Goal: Task Accomplishment & Management: Use online tool/utility

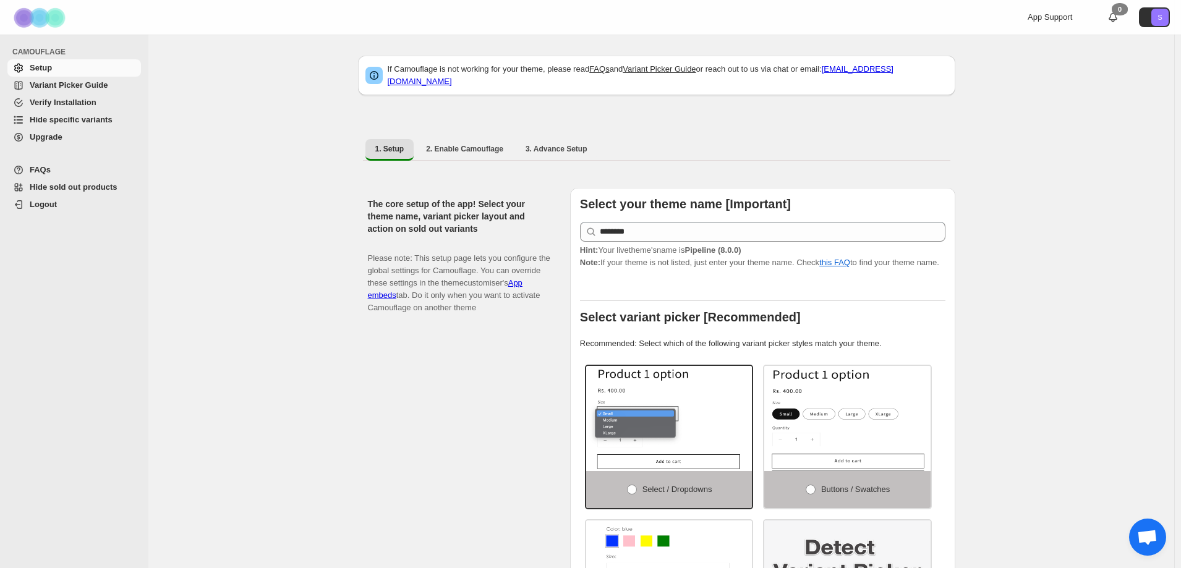
click at [99, 120] on span "Hide specific variants" at bounding box center [71, 119] width 83 height 9
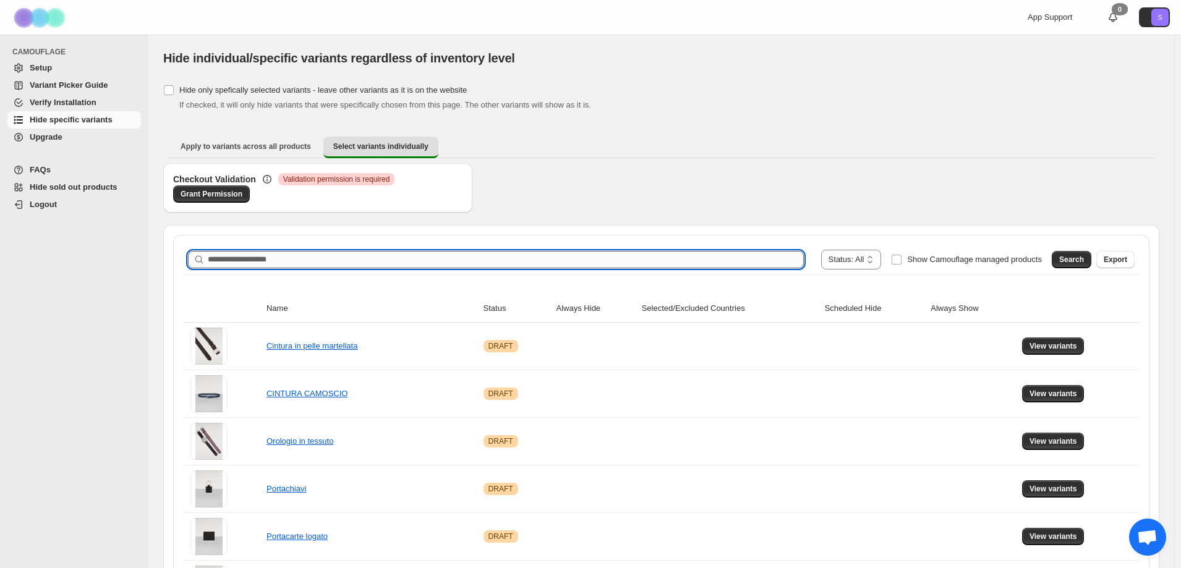
click at [292, 254] on input "Search product name" at bounding box center [506, 259] width 596 height 17
type input "*****"
click at [1073, 263] on span "Search" at bounding box center [1071, 260] width 25 height 10
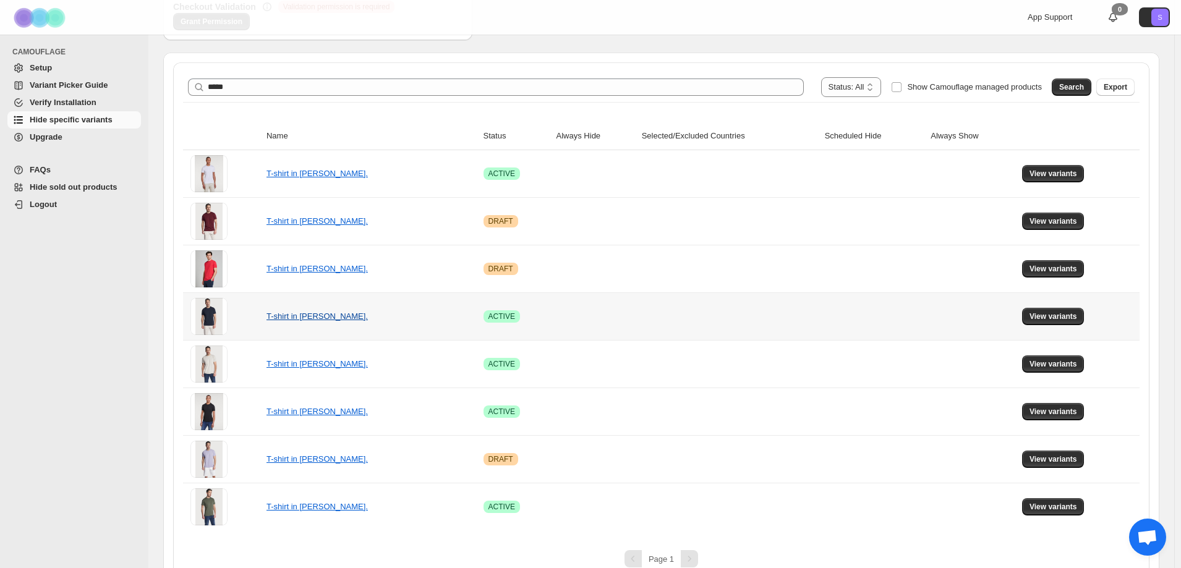
scroll to position [192, 0]
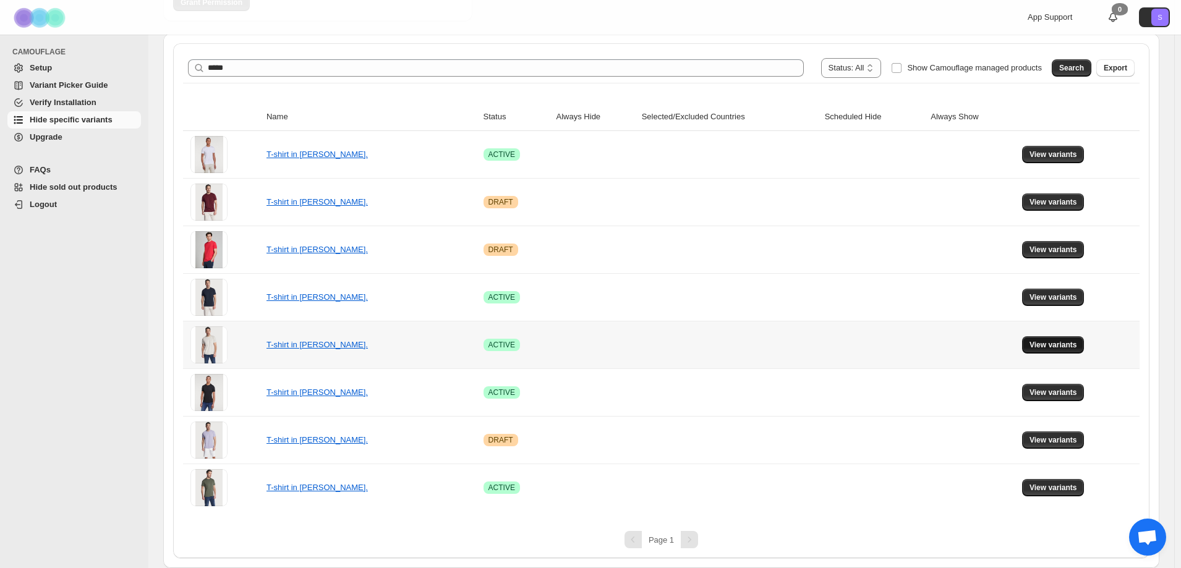
click at [1064, 353] on button "View variants" at bounding box center [1053, 344] width 62 height 17
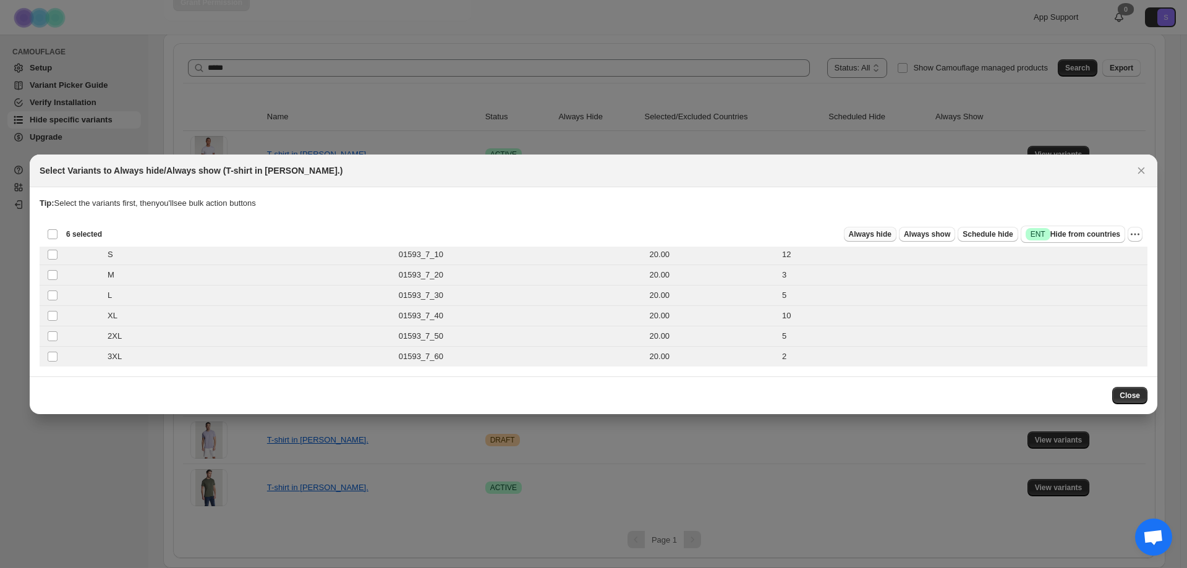
click at [886, 234] on span "Always hide" at bounding box center [870, 234] width 43 height 10
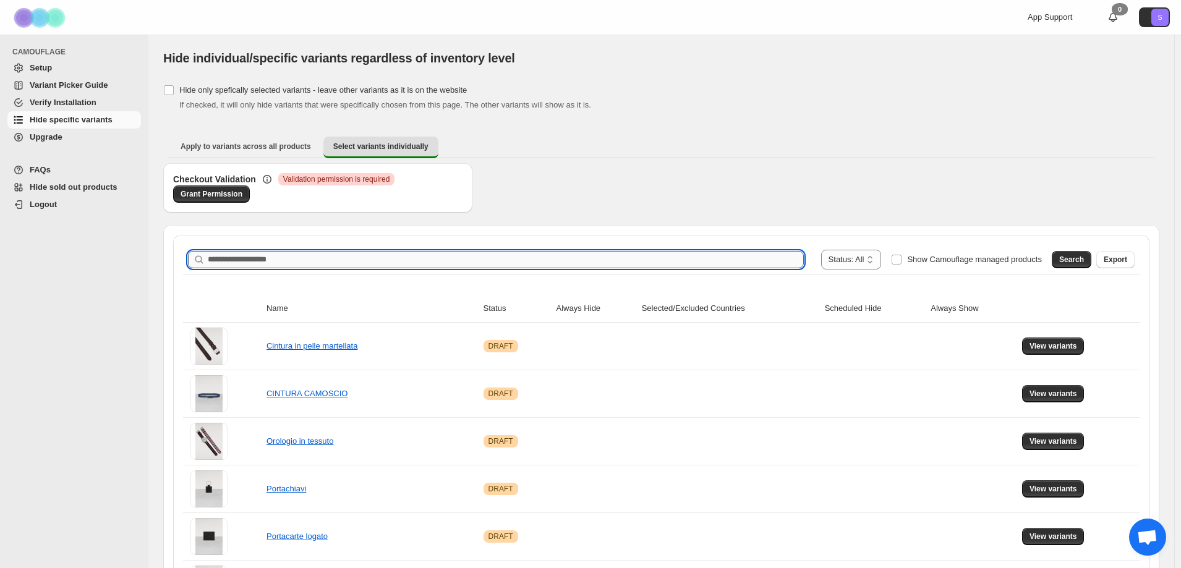
click at [240, 265] on input "Search product name" at bounding box center [506, 259] width 596 height 17
type input "*****"
click at [1084, 257] on span "Search" at bounding box center [1071, 260] width 25 height 10
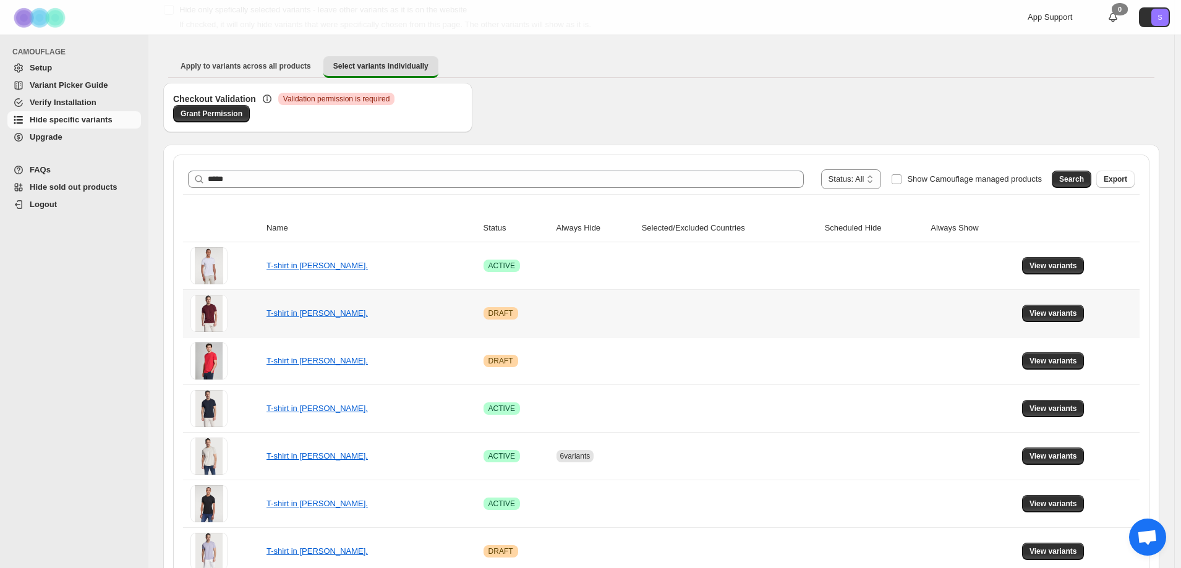
scroll to position [192, 0]
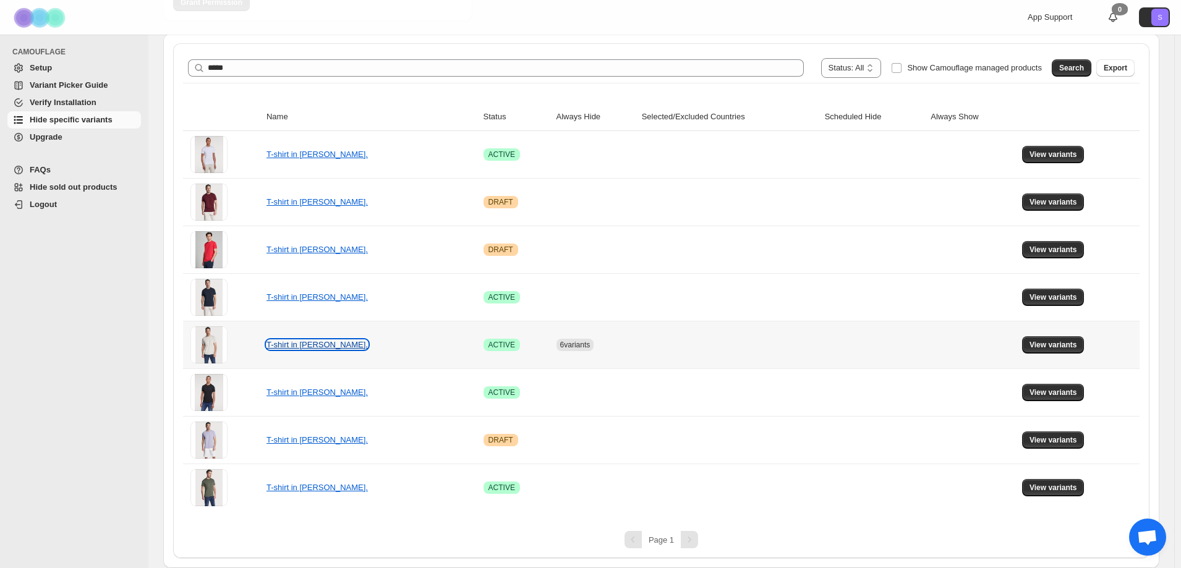
click at [287, 343] on link "T-shirt in [PERSON_NAME]." at bounding box center [316, 344] width 101 height 9
click at [1054, 340] on button "View variants" at bounding box center [1053, 344] width 62 height 17
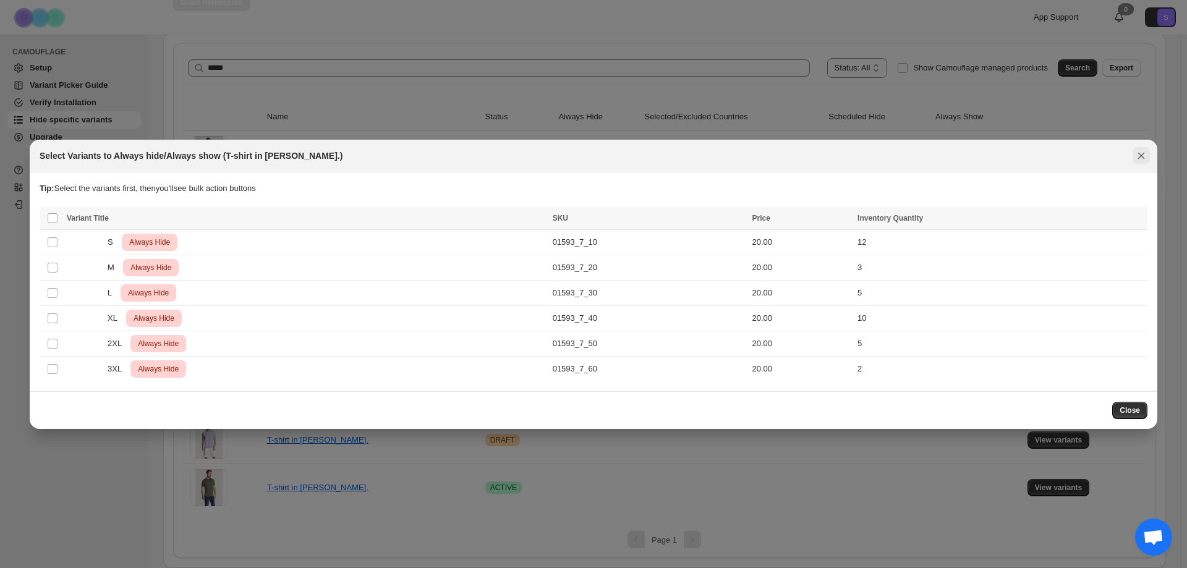
click at [1144, 155] on icon "Close" at bounding box center [1141, 156] width 12 height 12
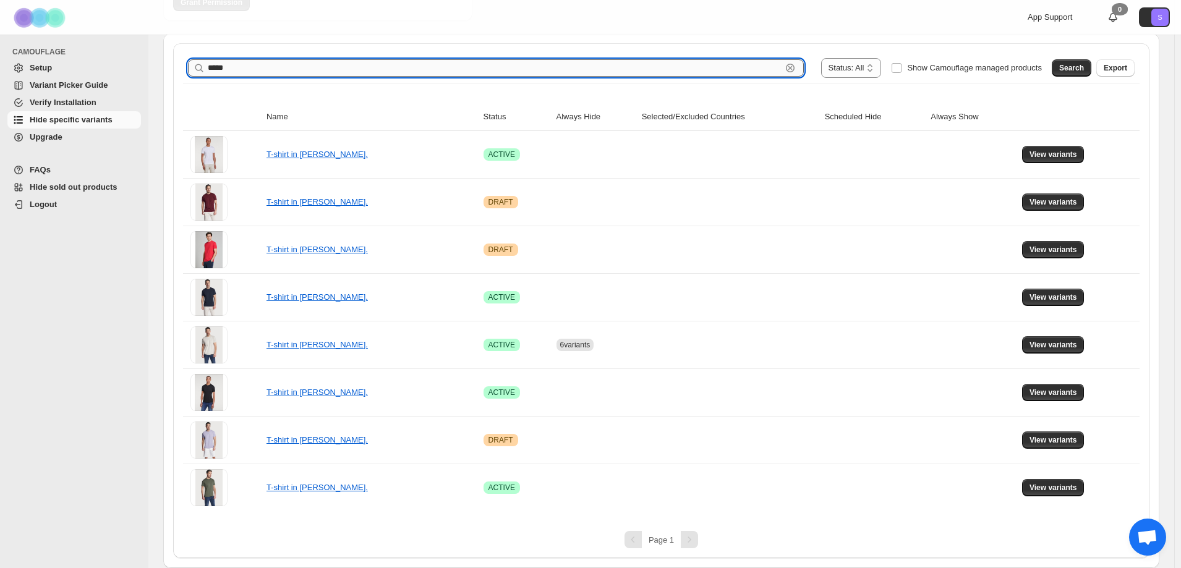
click at [271, 67] on input "*****" at bounding box center [495, 67] width 574 height 17
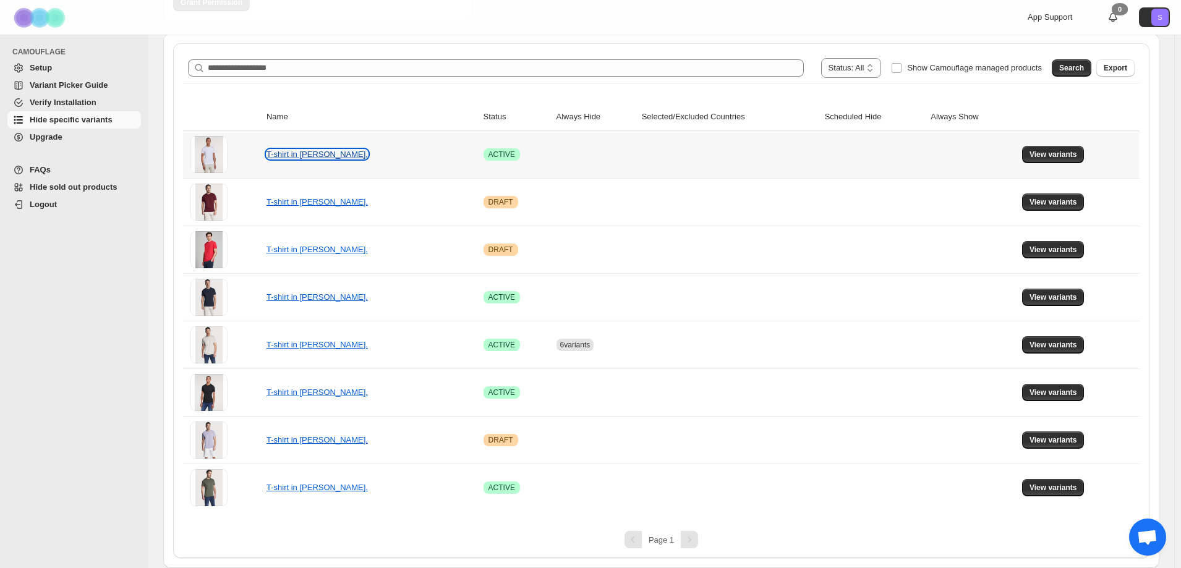
click at [300, 153] on link "T-shirt in [PERSON_NAME]." at bounding box center [316, 154] width 101 height 9
click at [1048, 153] on span "View variants" at bounding box center [1053, 155] width 48 height 10
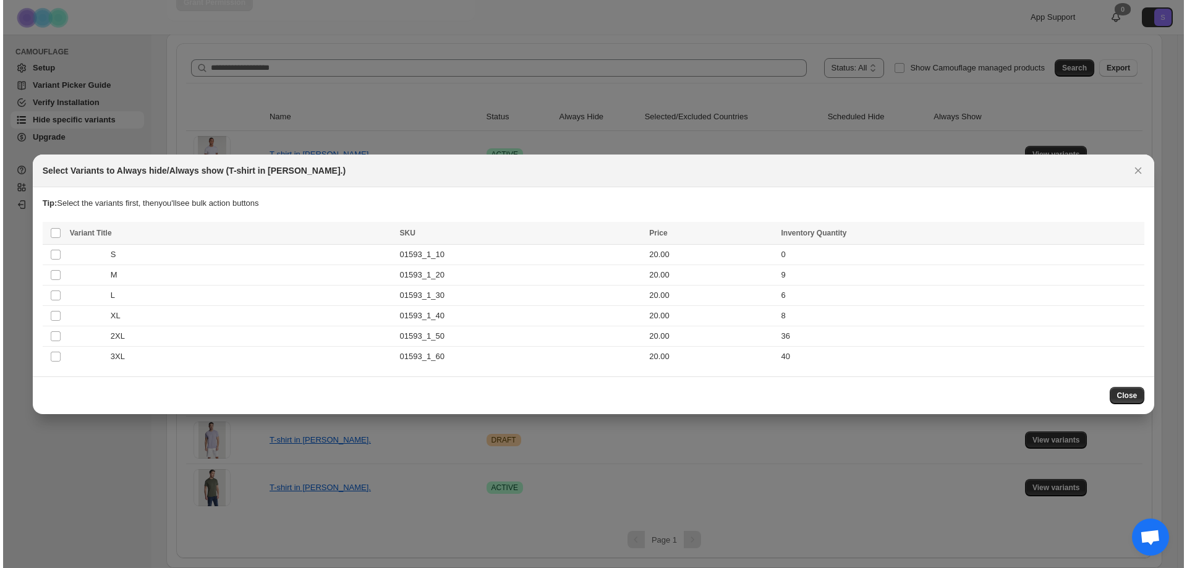
scroll to position [0, 0]
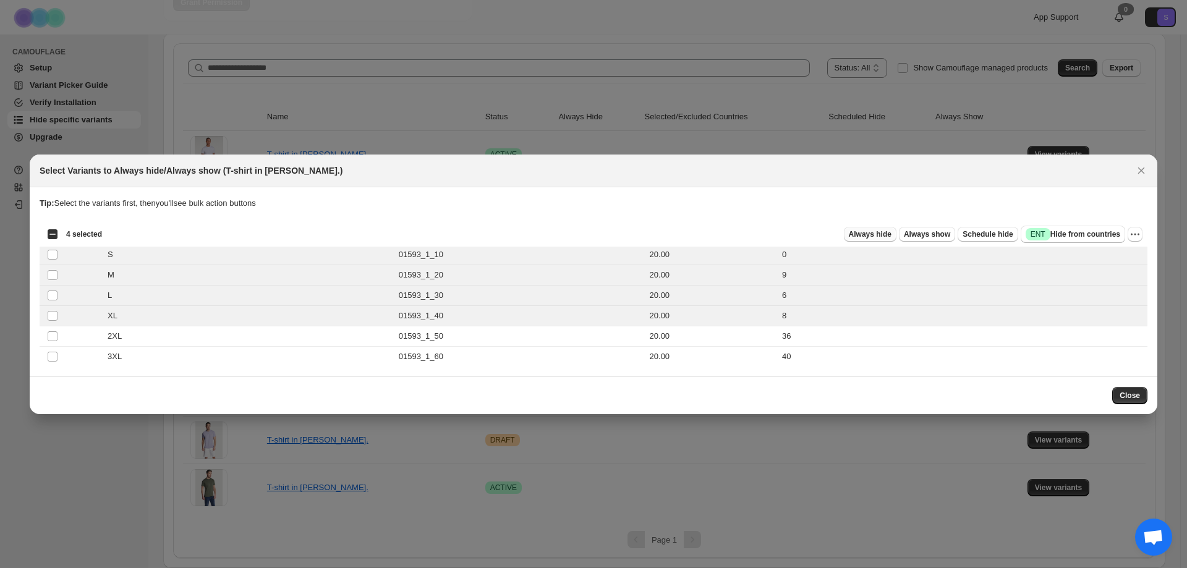
click at [887, 234] on span "Always hide" at bounding box center [870, 234] width 43 height 10
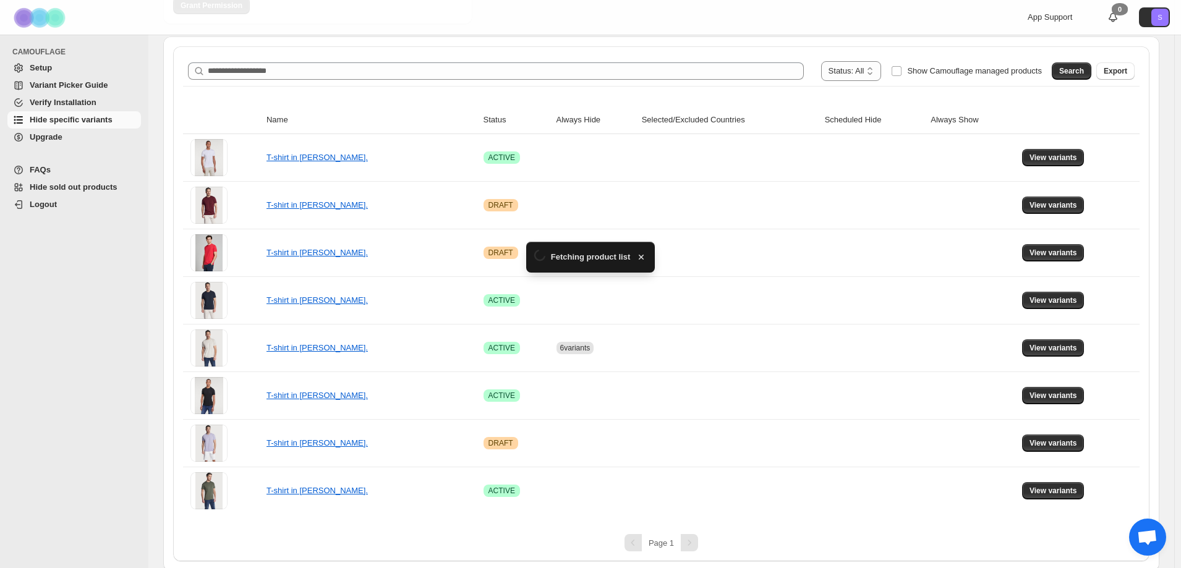
scroll to position [192, 0]
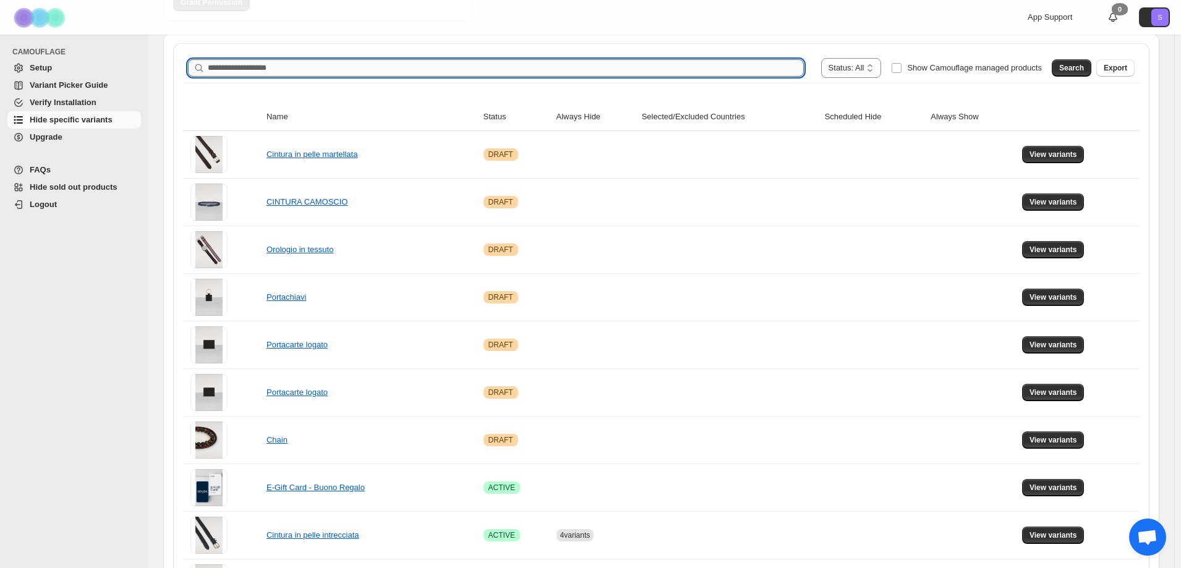
click at [292, 72] on input "Search product name" at bounding box center [506, 67] width 596 height 17
click at [1080, 67] on span "Search" at bounding box center [1071, 68] width 25 height 10
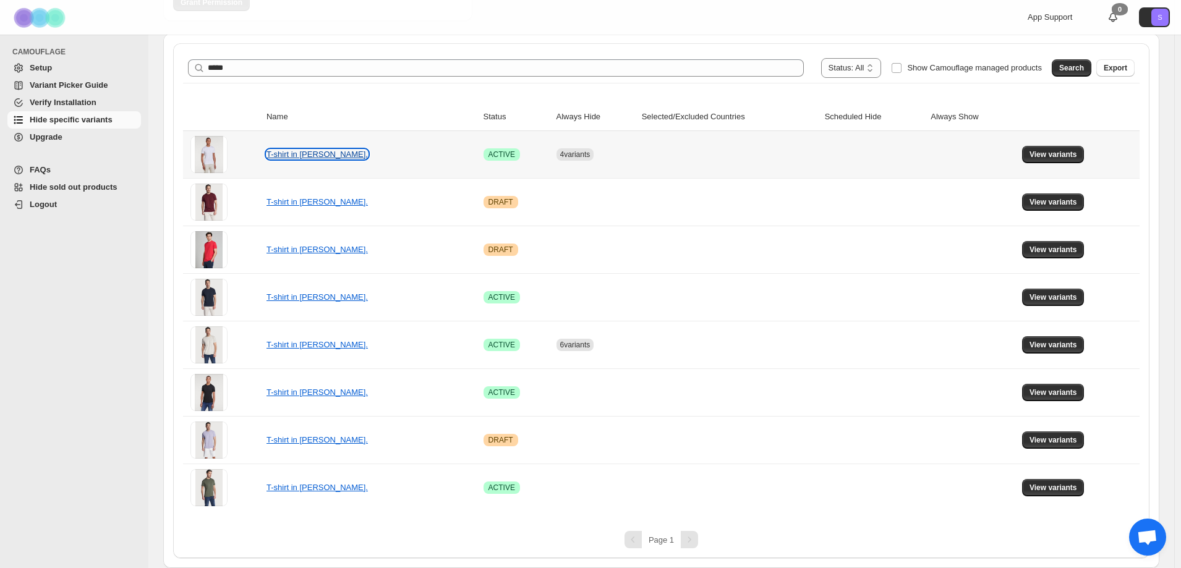
click at [321, 156] on link "T-shirt in [PERSON_NAME]." at bounding box center [316, 154] width 101 height 9
drag, startPoint x: 1069, startPoint y: 155, endPoint x: 724, endPoint y: 152, distance: 345.5
click at [1069, 155] on span "View variants" at bounding box center [1053, 155] width 48 height 10
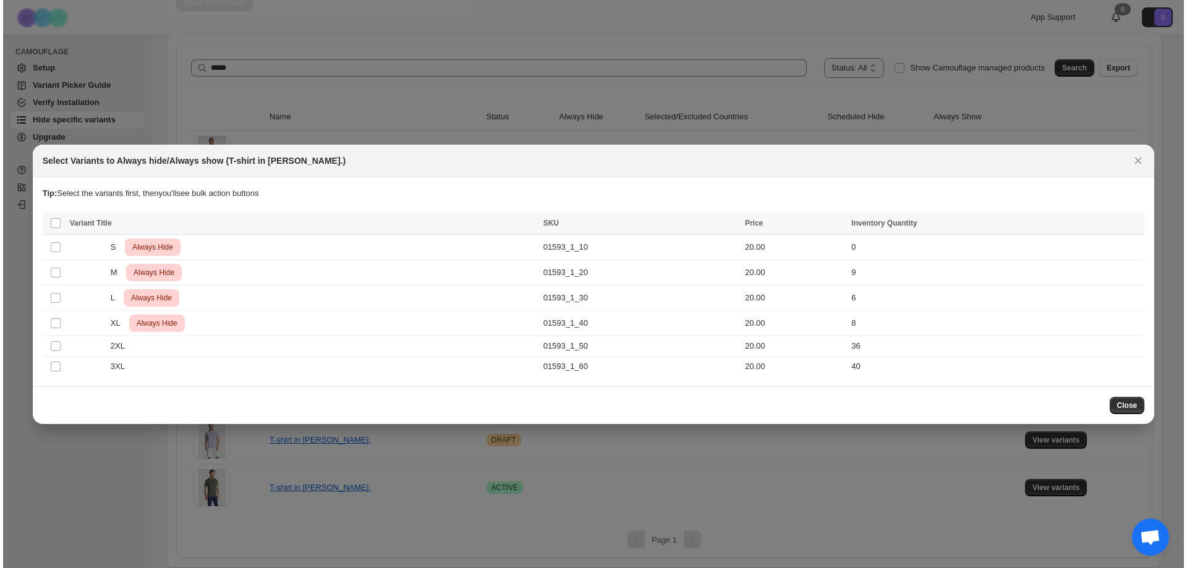
scroll to position [0, 0]
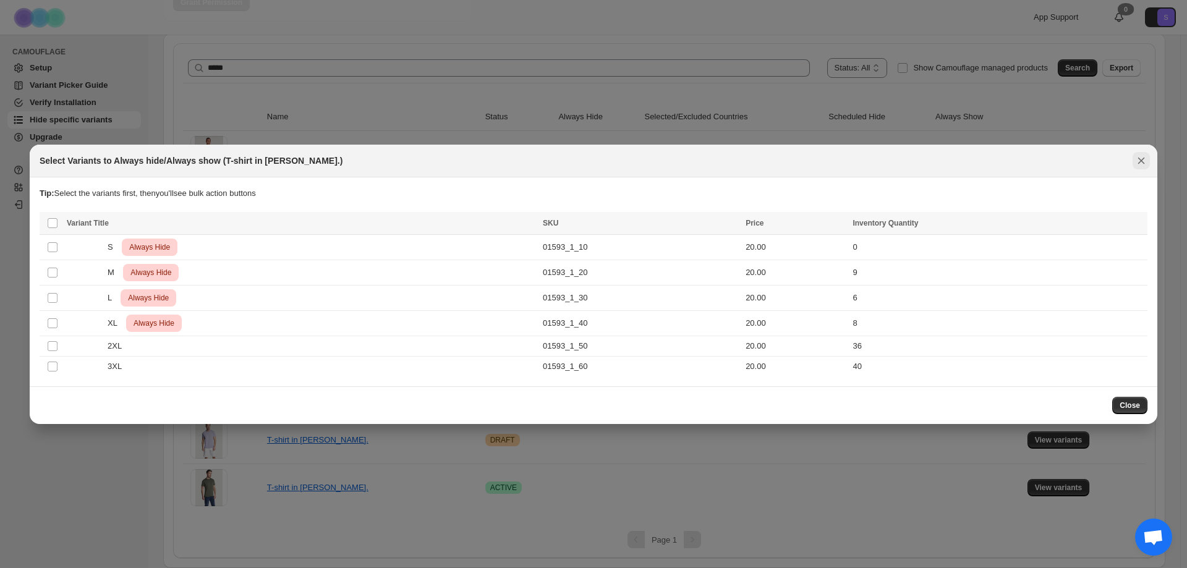
drag, startPoint x: 1144, startPoint y: 163, endPoint x: 1138, endPoint y: 167, distance: 7.5
click at [1143, 163] on icon "Close" at bounding box center [1141, 161] width 12 height 12
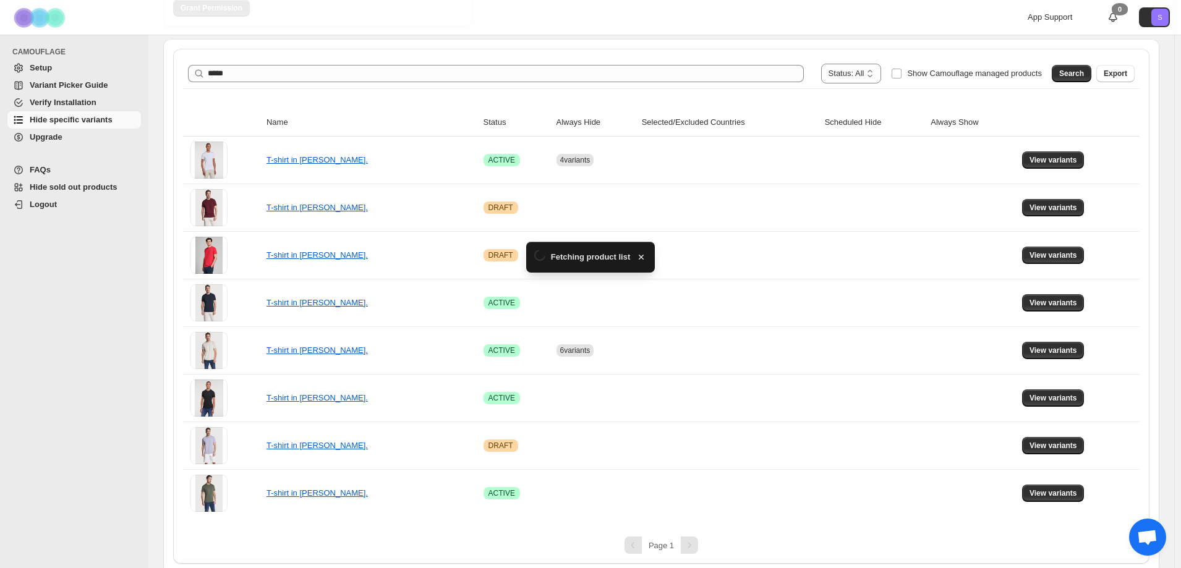
scroll to position [192, 0]
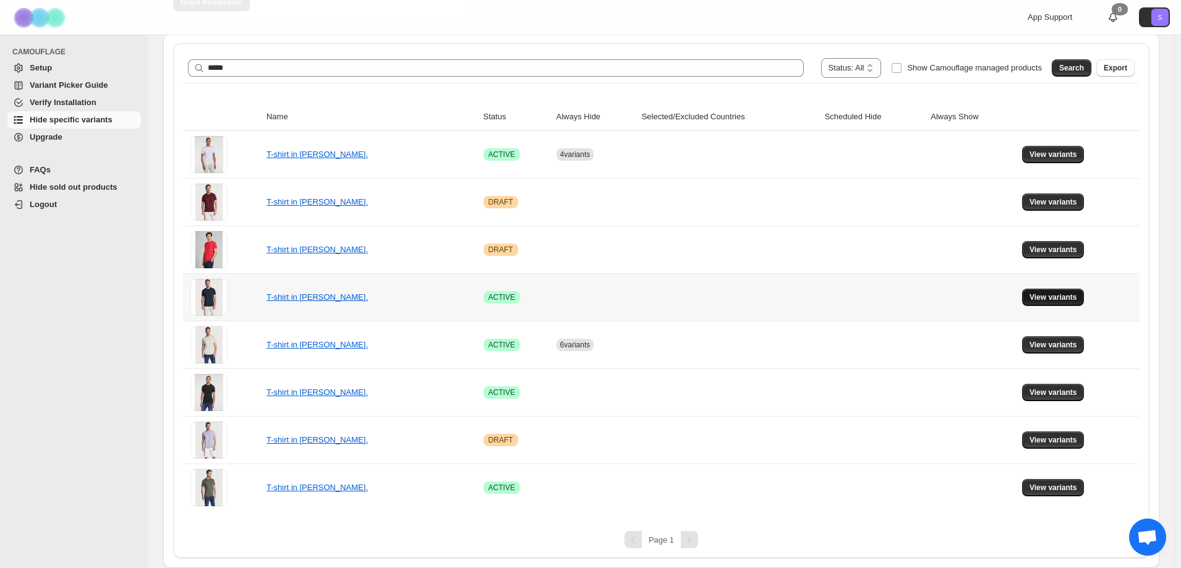
click at [1056, 298] on span "View variants" at bounding box center [1053, 297] width 48 height 10
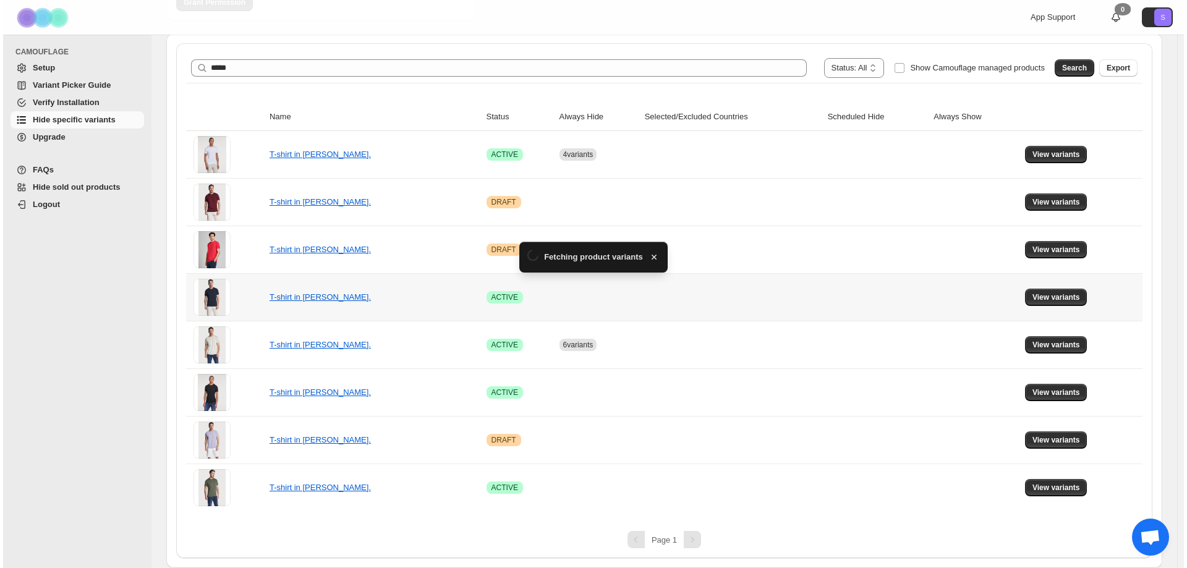
scroll to position [0, 0]
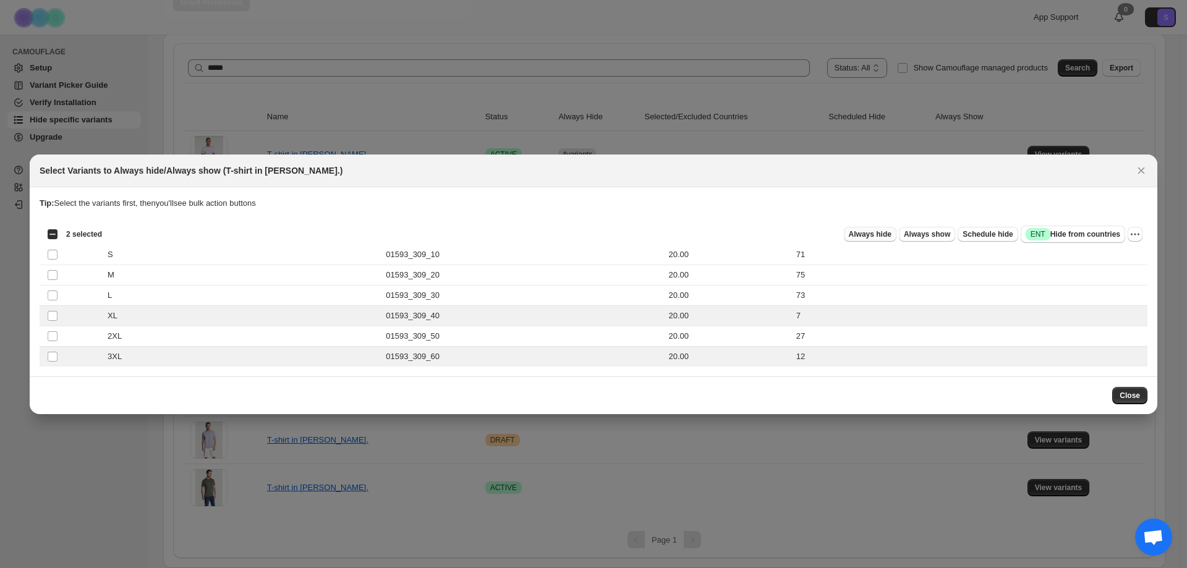
click at [865, 236] on span "Always hide" at bounding box center [870, 234] width 43 height 10
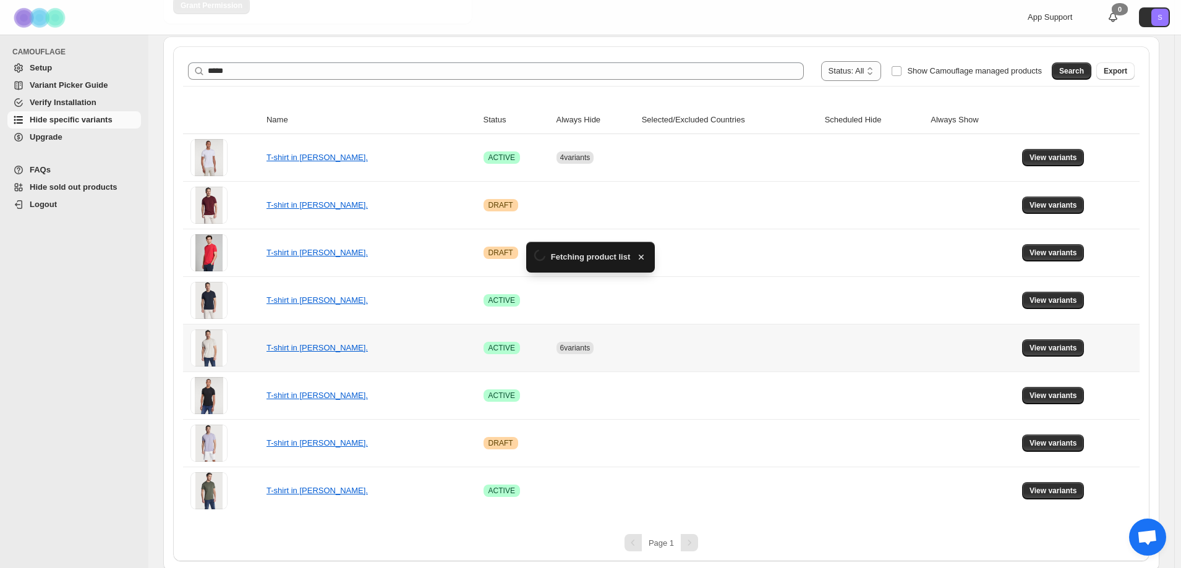
scroll to position [192, 0]
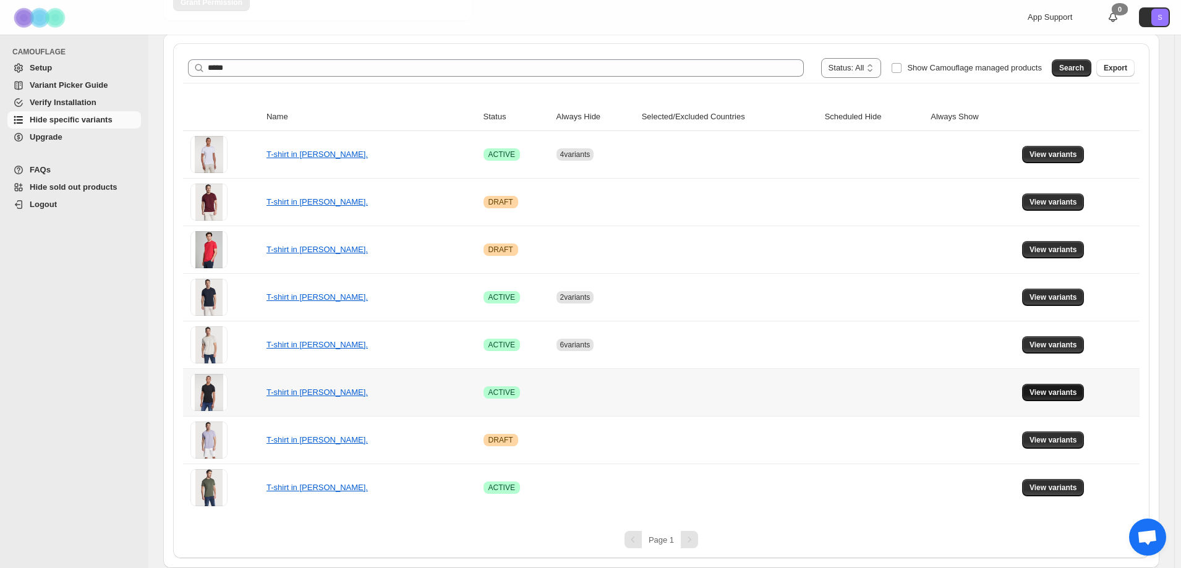
click at [1061, 393] on span "View variants" at bounding box center [1053, 393] width 48 height 10
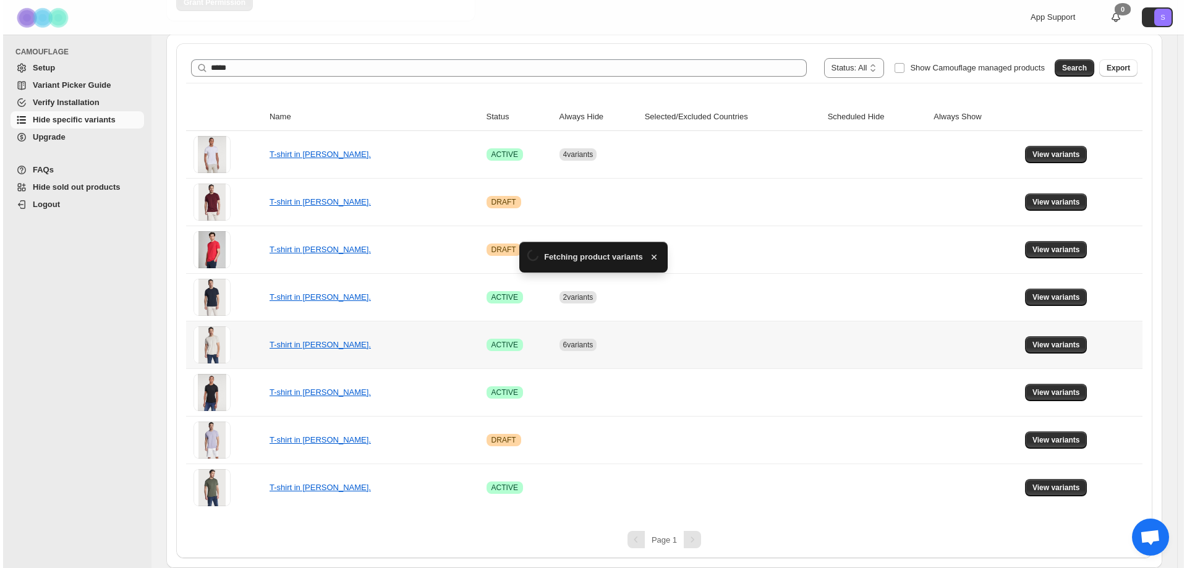
scroll to position [0, 0]
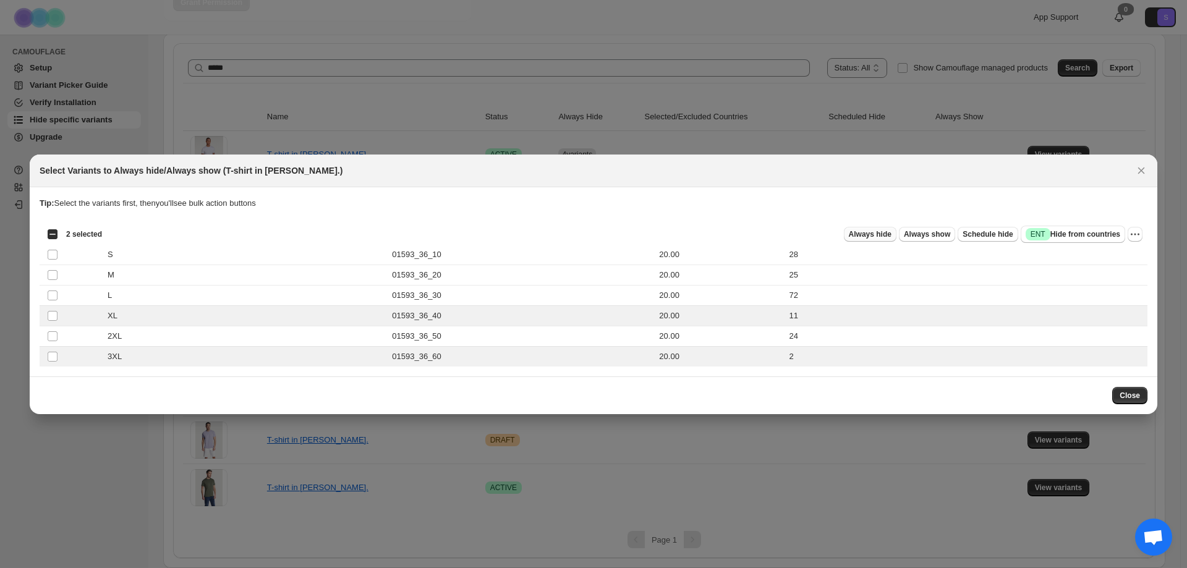
click at [883, 234] on span "Always hide" at bounding box center [870, 234] width 43 height 10
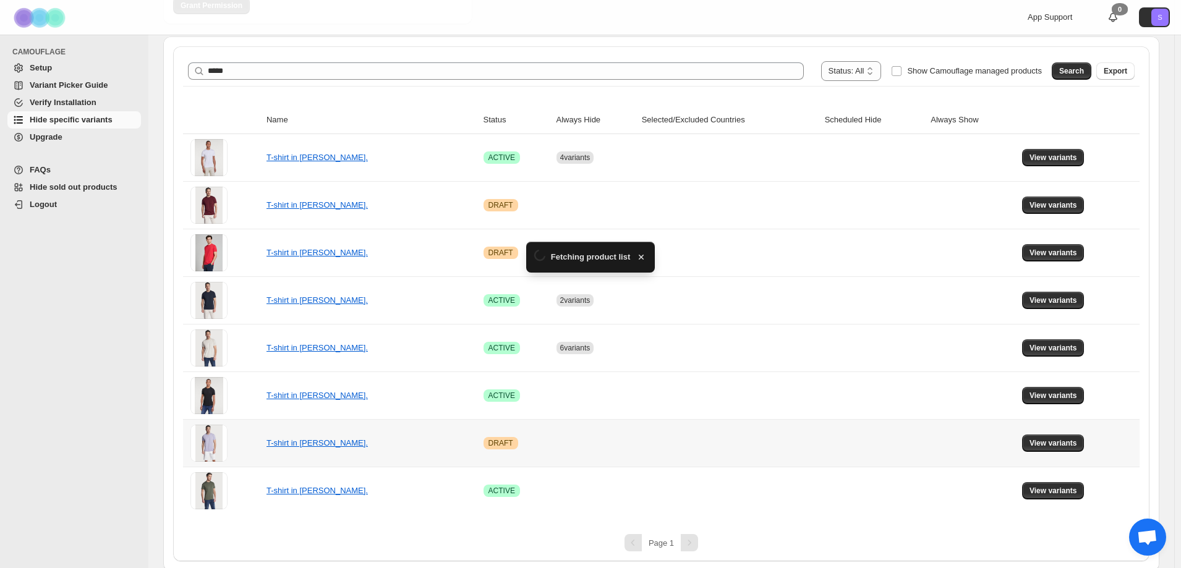
scroll to position [192, 0]
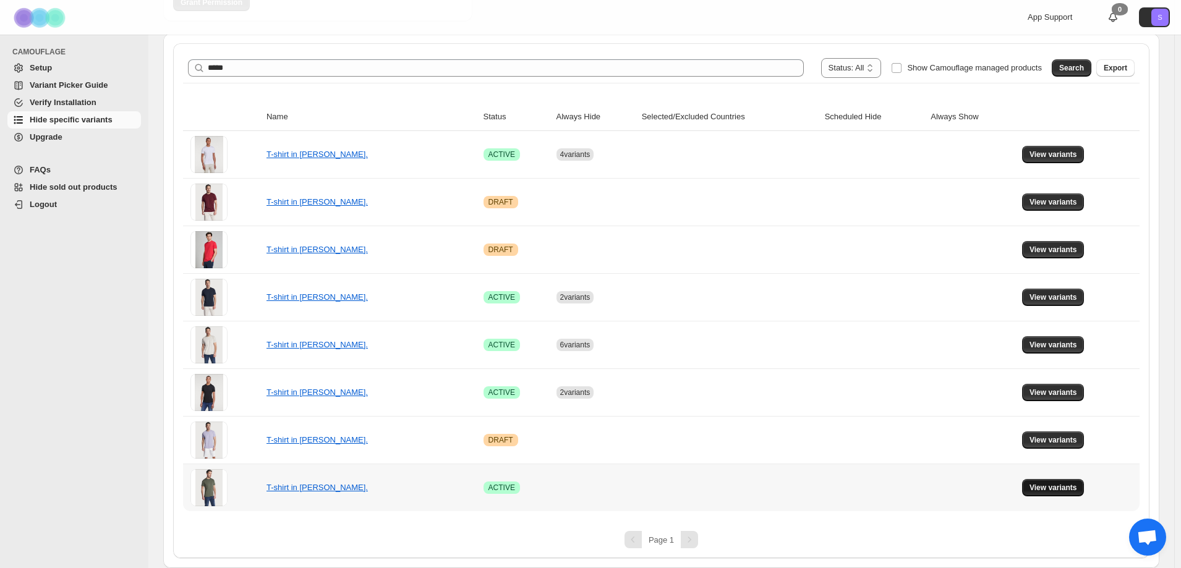
click at [1065, 491] on span "View variants" at bounding box center [1053, 488] width 48 height 10
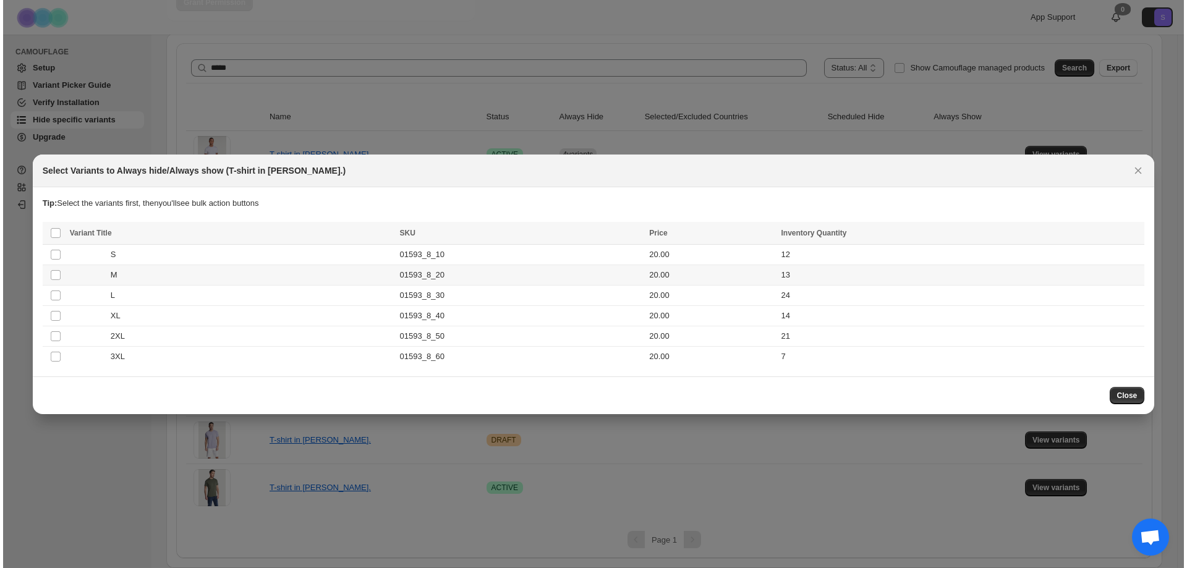
scroll to position [0, 0]
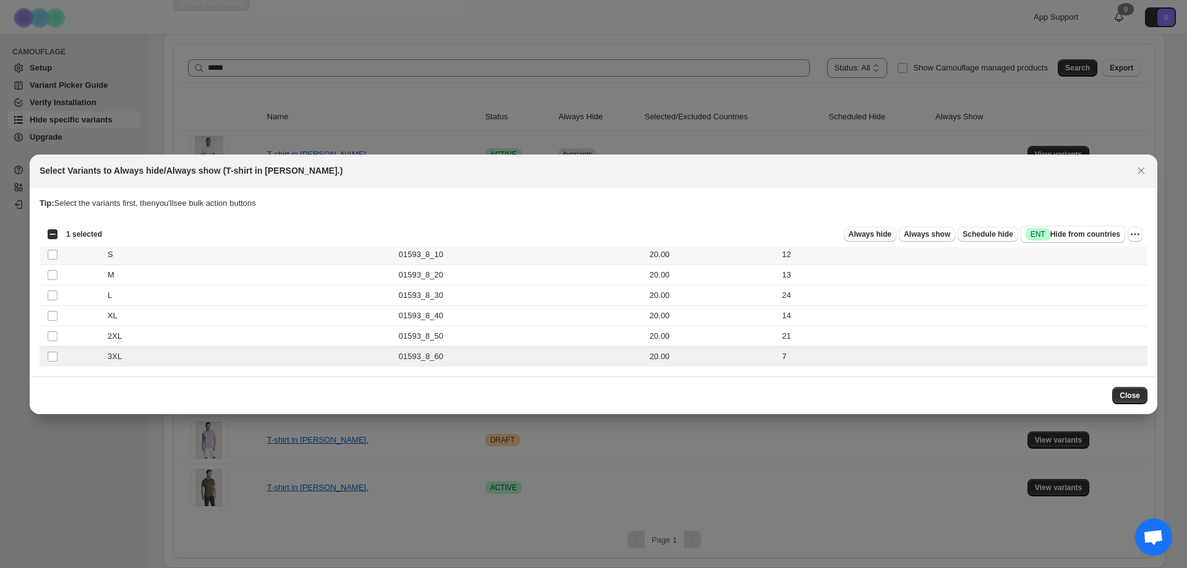
click at [889, 240] on button "Always hide" at bounding box center [870, 234] width 53 height 15
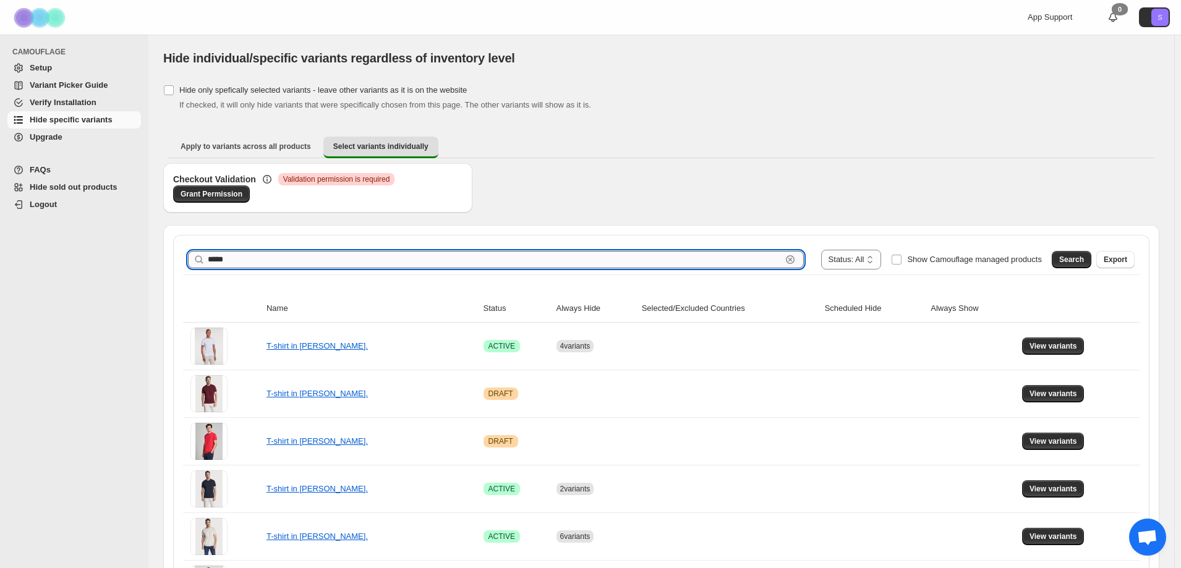
click at [240, 257] on input "*****" at bounding box center [495, 259] width 574 height 17
click at [1084, 262] on span "Search" at bounding box center [1071, 260] width 25 height 10
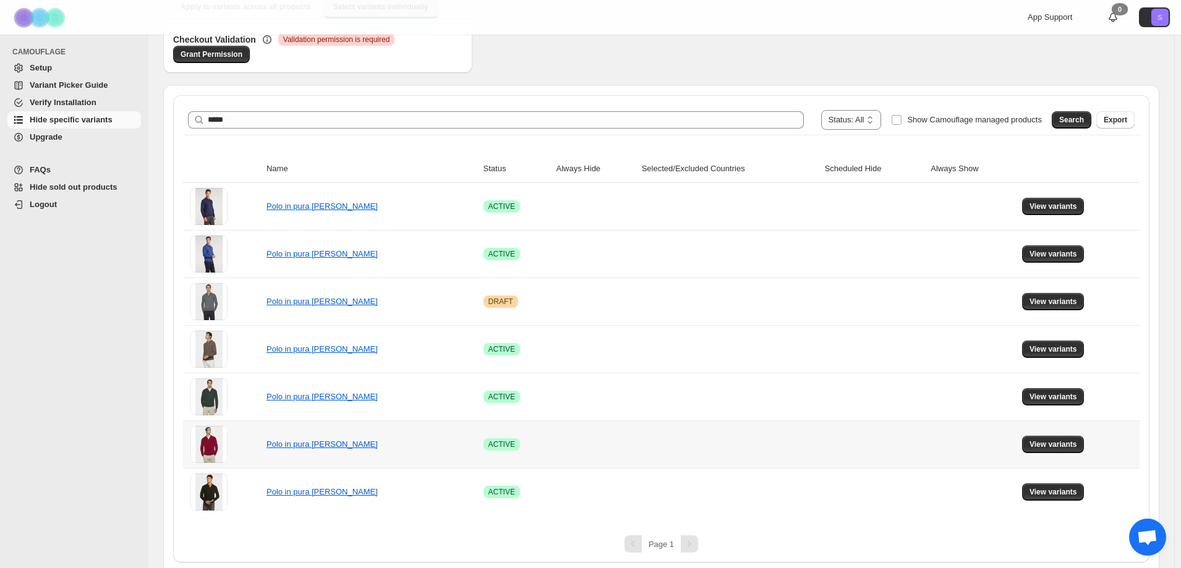
scroll to position [144, 0]
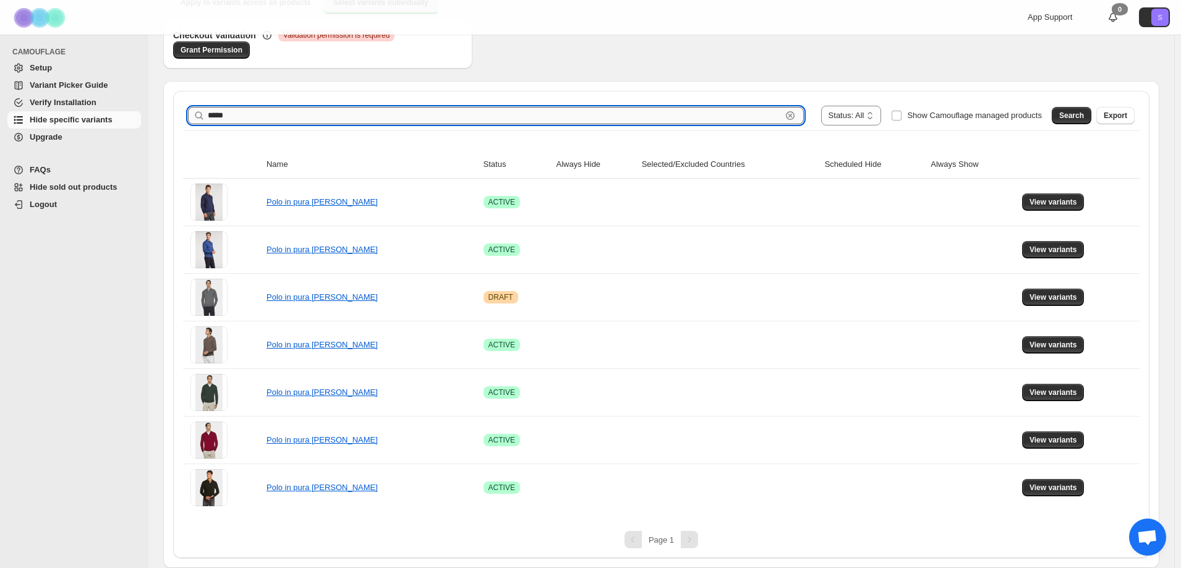
click at [291, 122] on input "*****" at bounding box center [495, 115] width 574 height 17
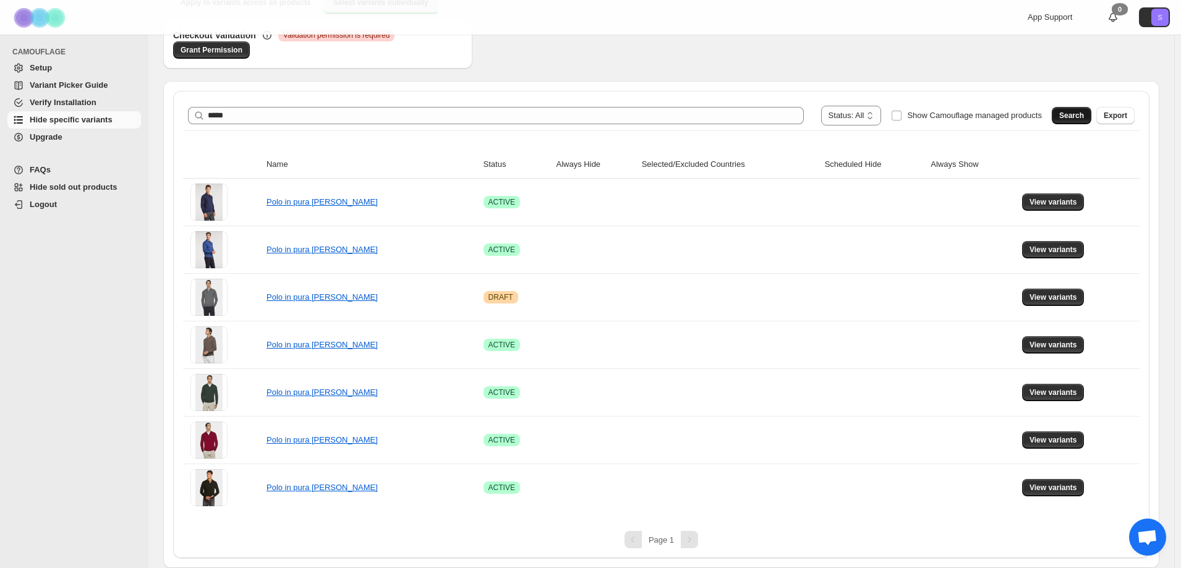
click at [1084, 111] on span "Search" at bounding box center [1071, 116] width 25 height 10
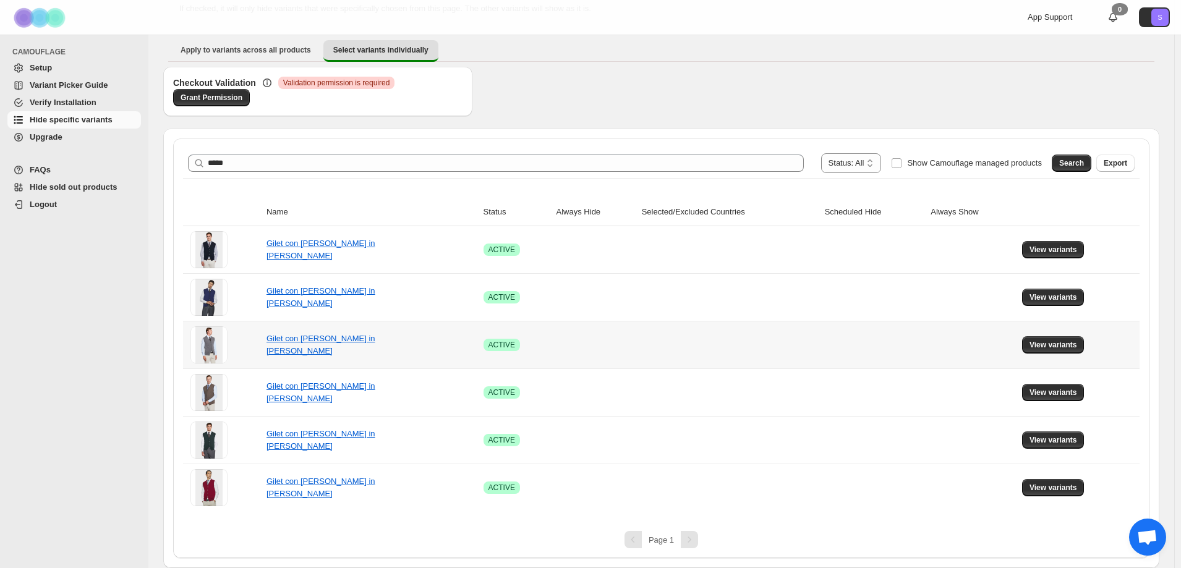
scroll to position [96, 0]
click at [1074, 253] on span "View variants" at bounding box center [1053, 250] width 48 height 10
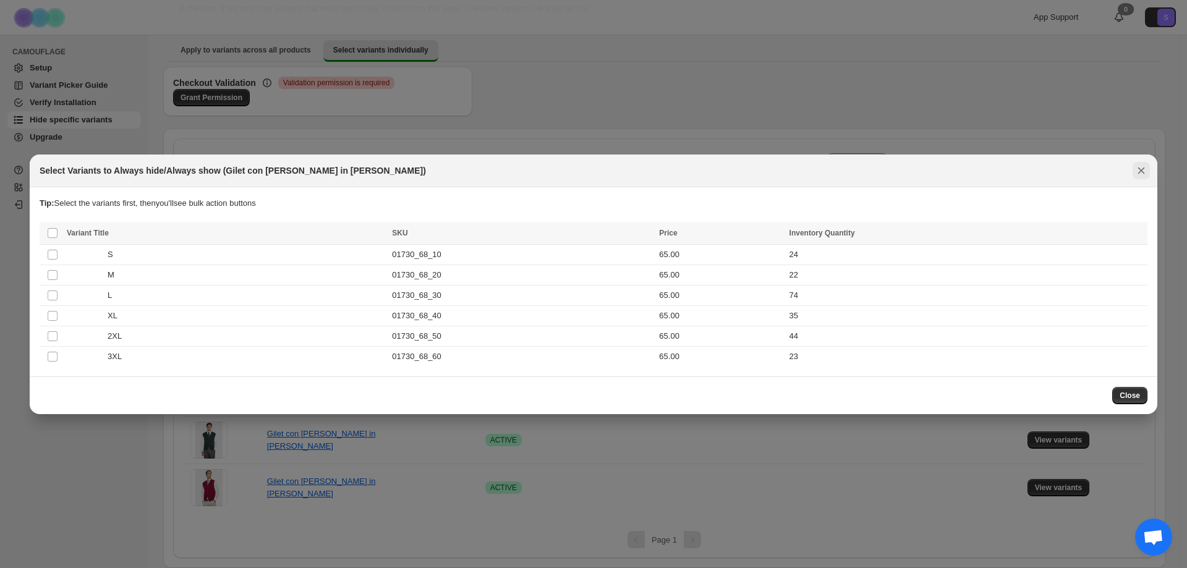
click at [1140, 177] on button "Close" at bounding box center [1140, 170] width 17 height 17
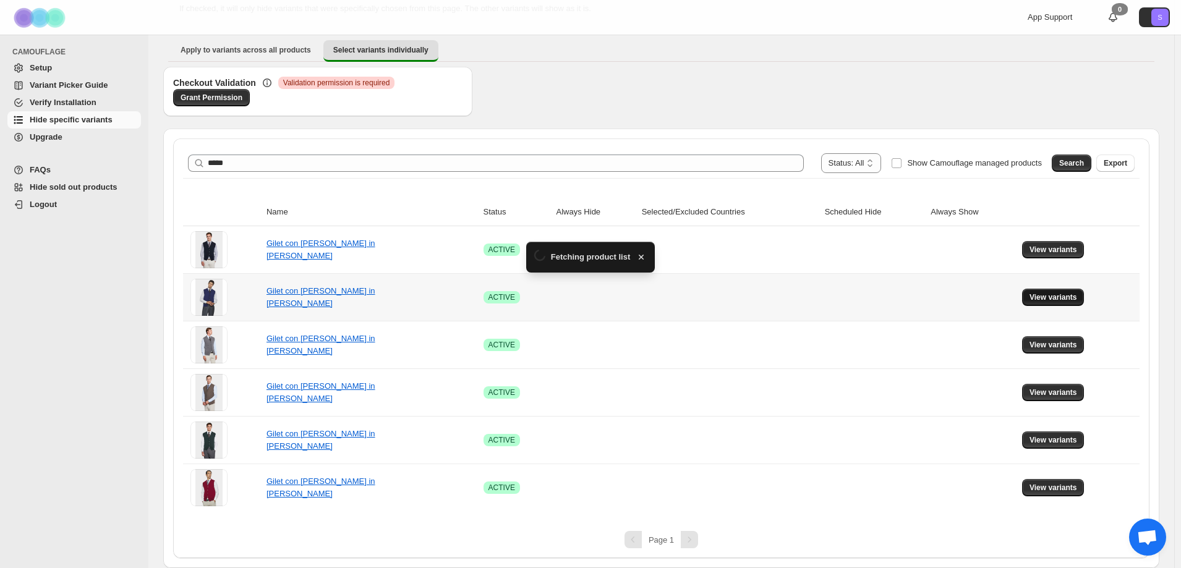
click at [1076, 291] on button "View variants" at bounding box center [1053, 297] width 62 height 17
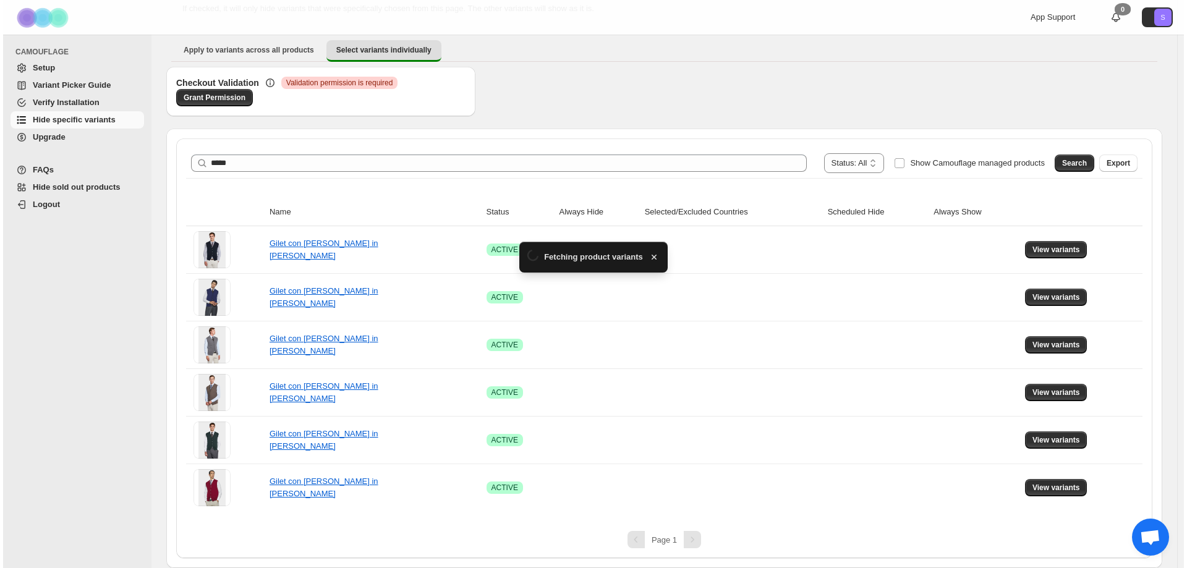
scroll to position [0, 0]
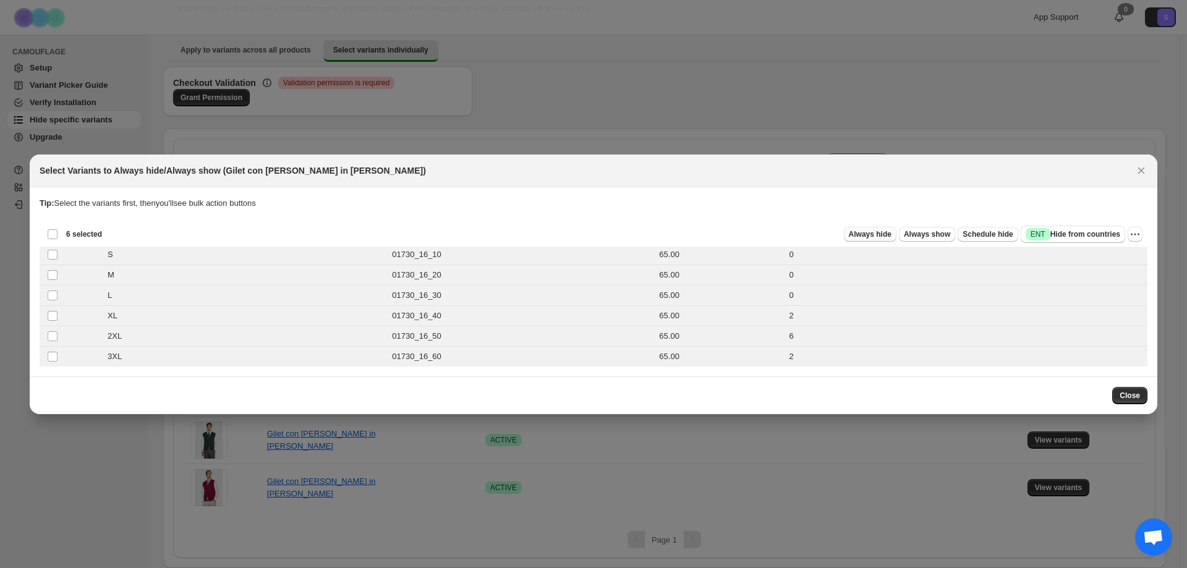
click at [889, 239] on span "Always hide" at bounding box center [870, 234] width 43 height 10
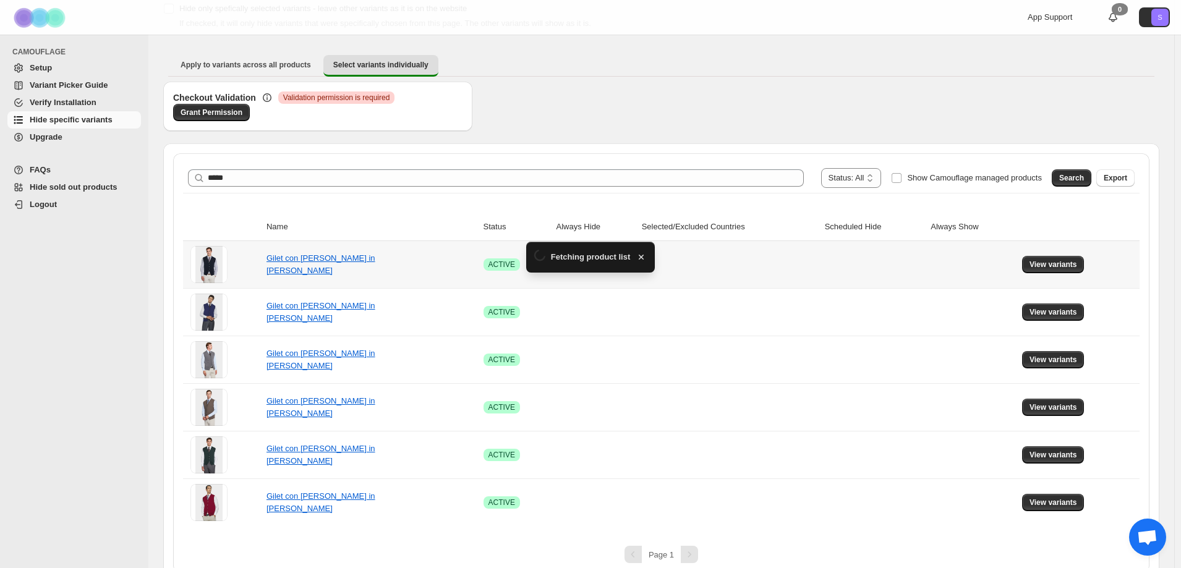
scroll to position [96, 0]
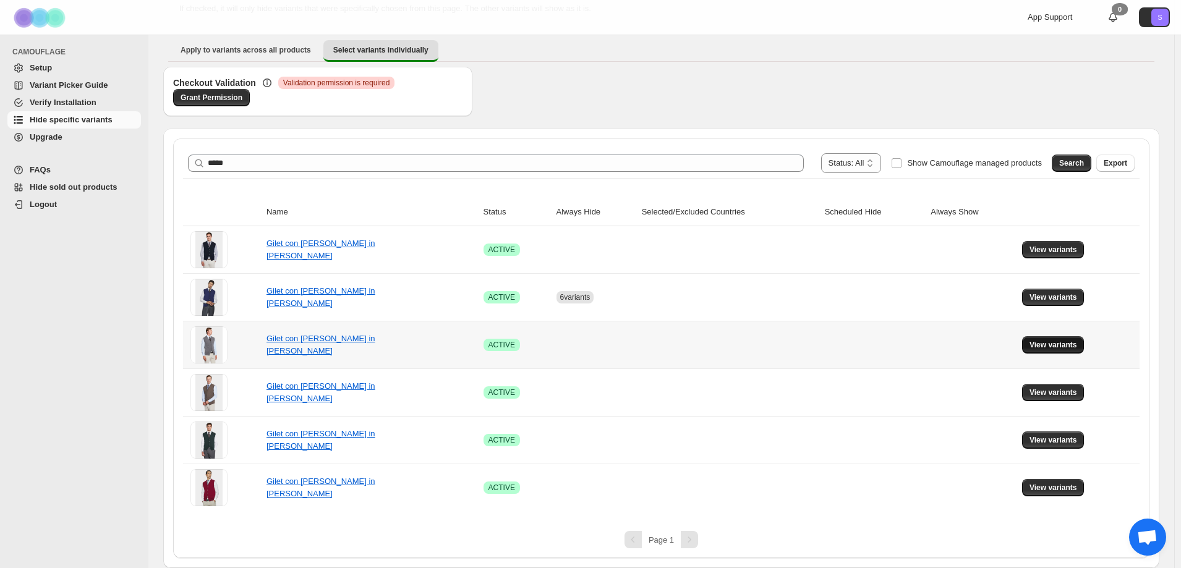
click at [1059, 344] on span "View variants" at bounding box center [1053, 345] width 48 height 10
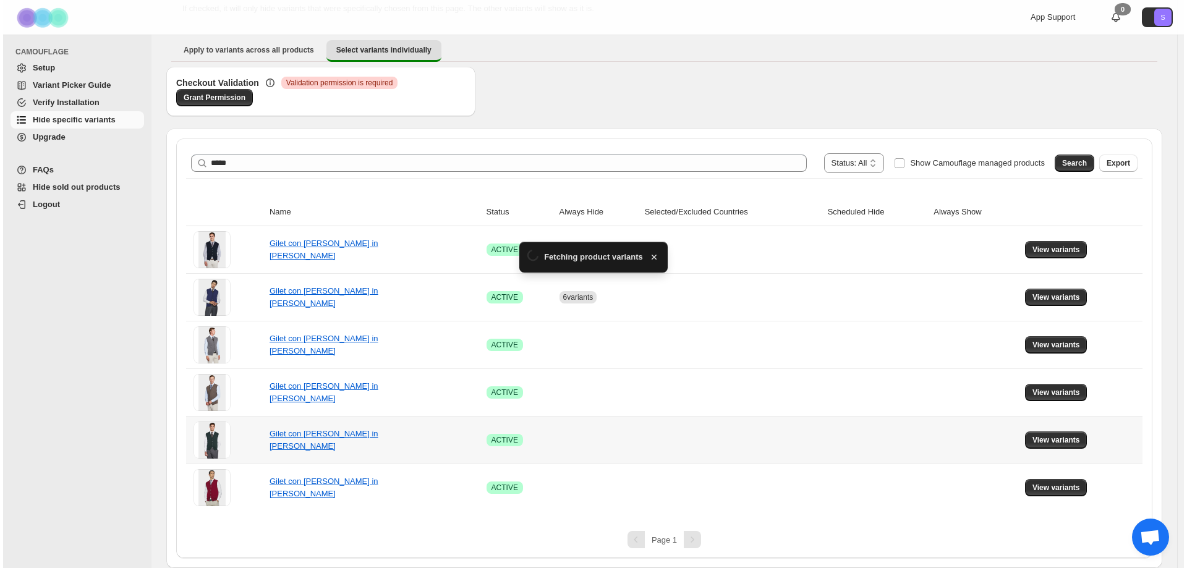
scroll to position [0, 0]
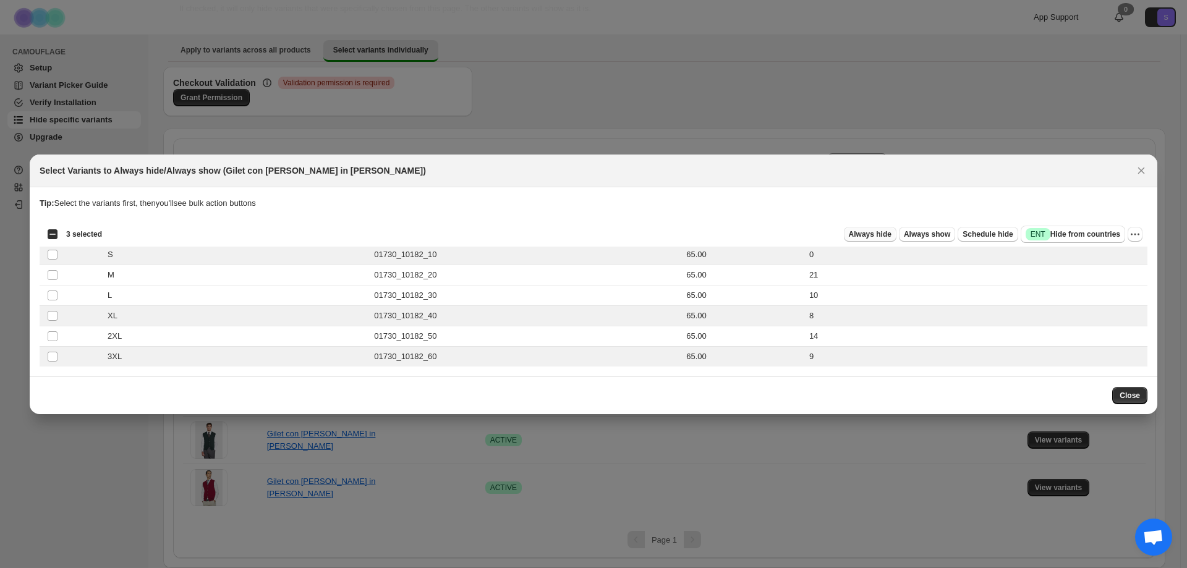
click at [870, 239] on span "Always hide" at bounding box center [870, 234] width 43 height 10
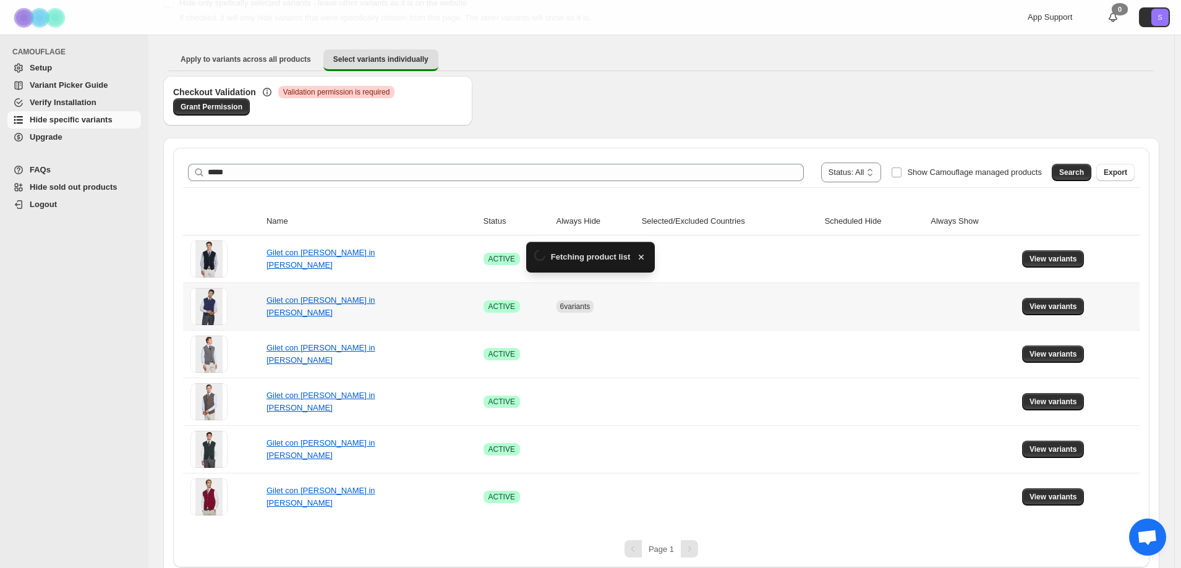
scroll to position [96, 0]
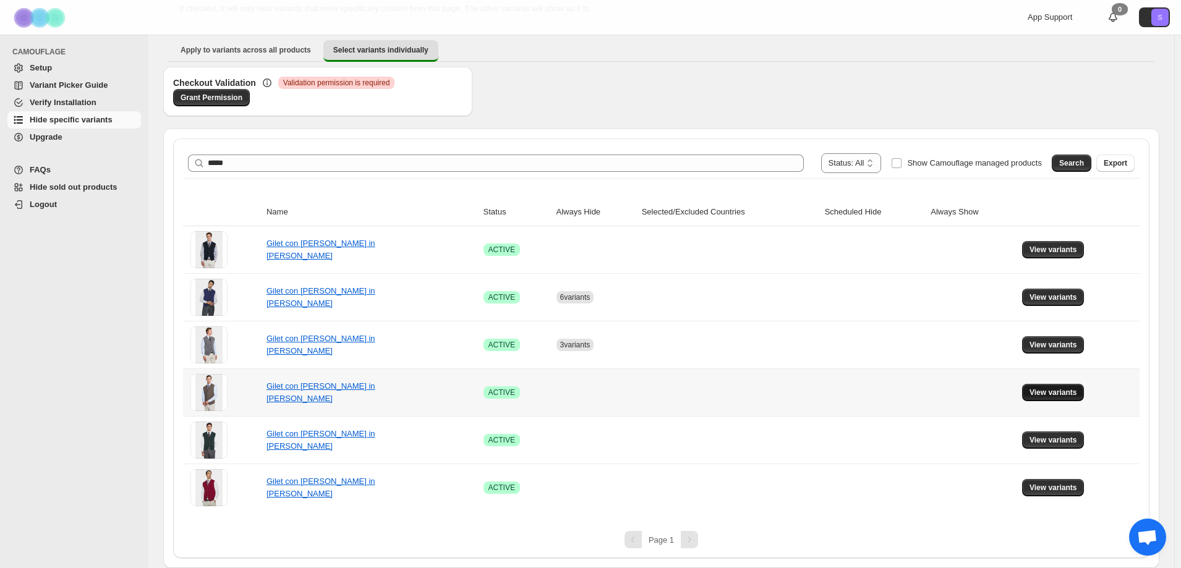
click at [1048, 391] on span "View variants" at bounding box center [1053, 393] width 48 height 10
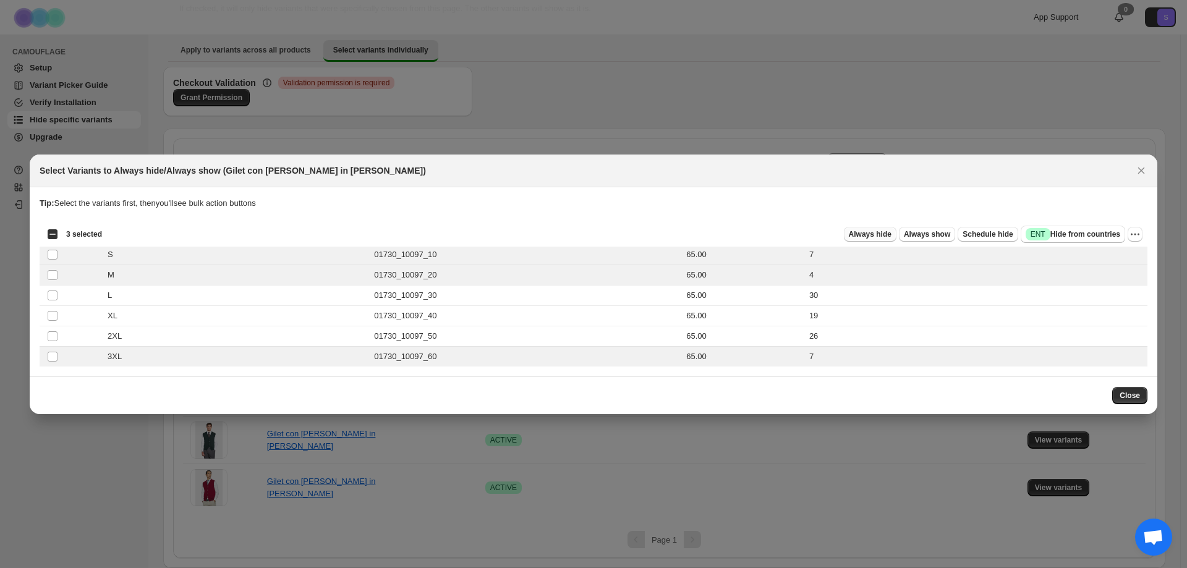
click at [884, 236] on span "Always hide" at bounding box center [870, 234] width 43 height 10
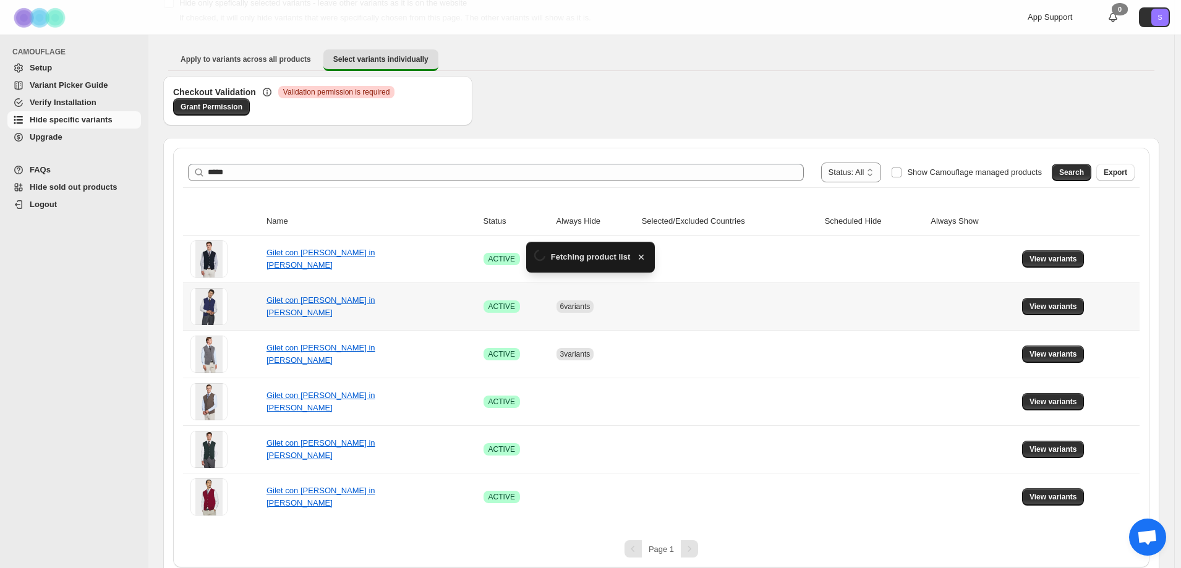
scroll to position [96, 0]
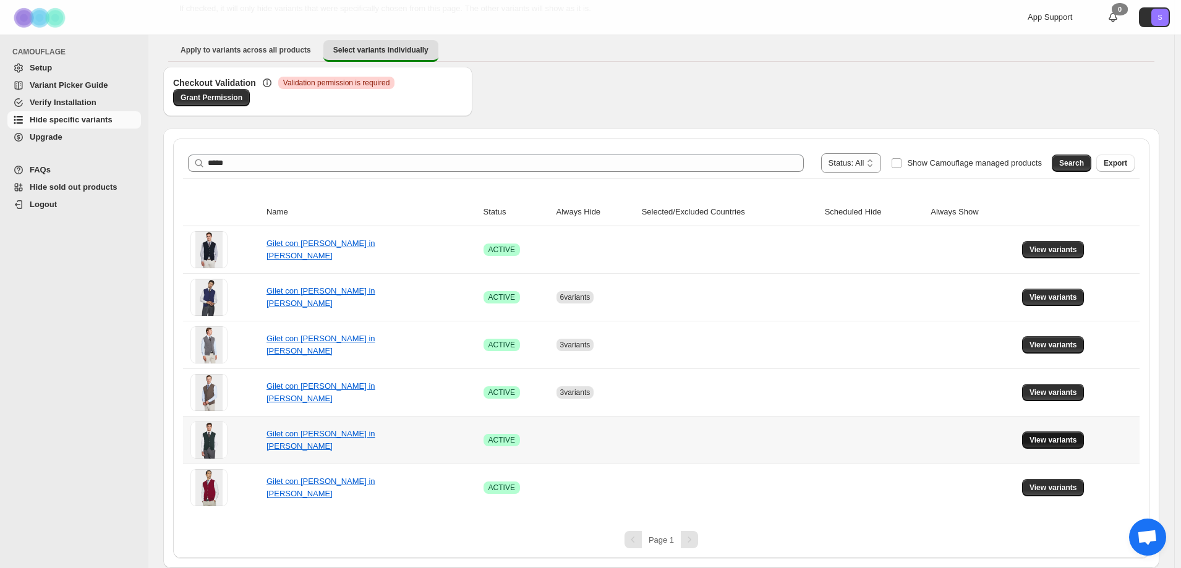
click at [1055, 442] on span "View variants" at bounding box center [1053, 440] width 48 height 10
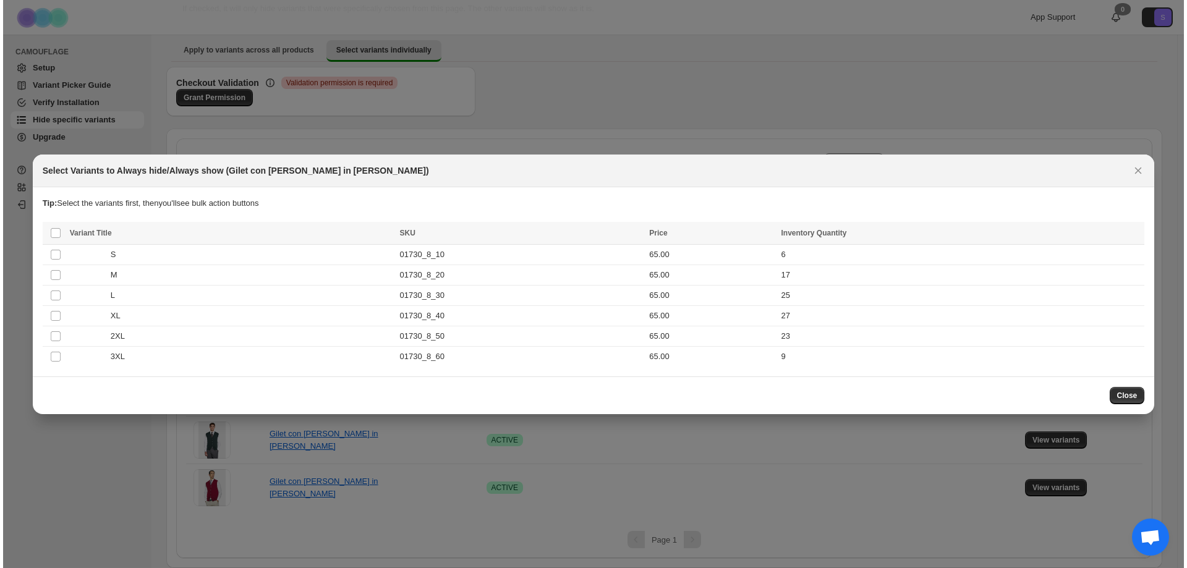
scroll to position [0, 0]
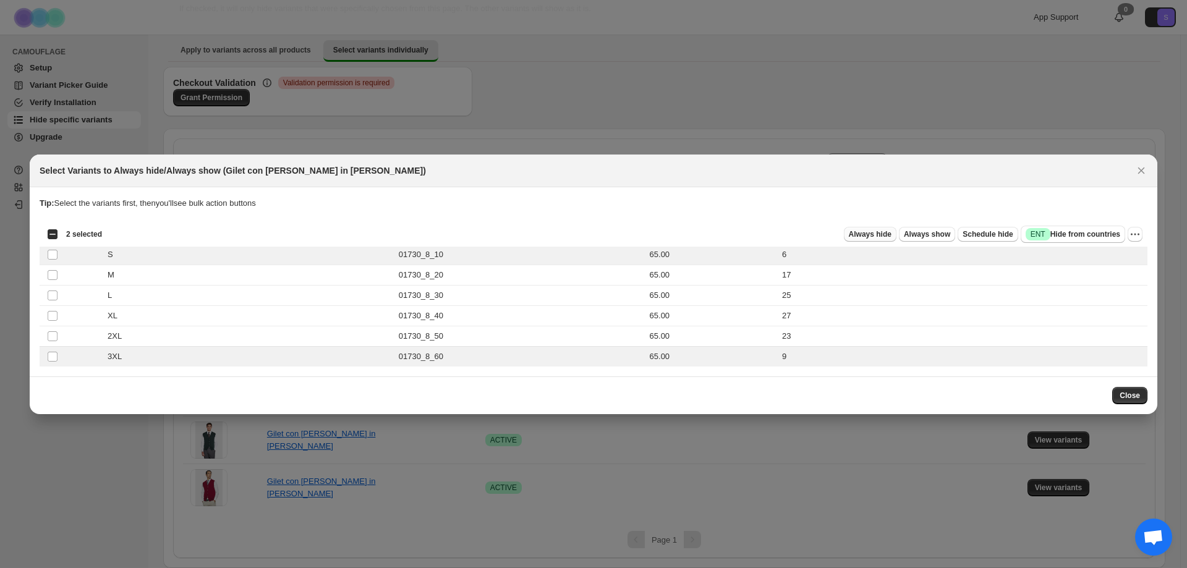
click at [882, 237] on span "Always hide" at bounding box center [870, 234] width 43 height 10
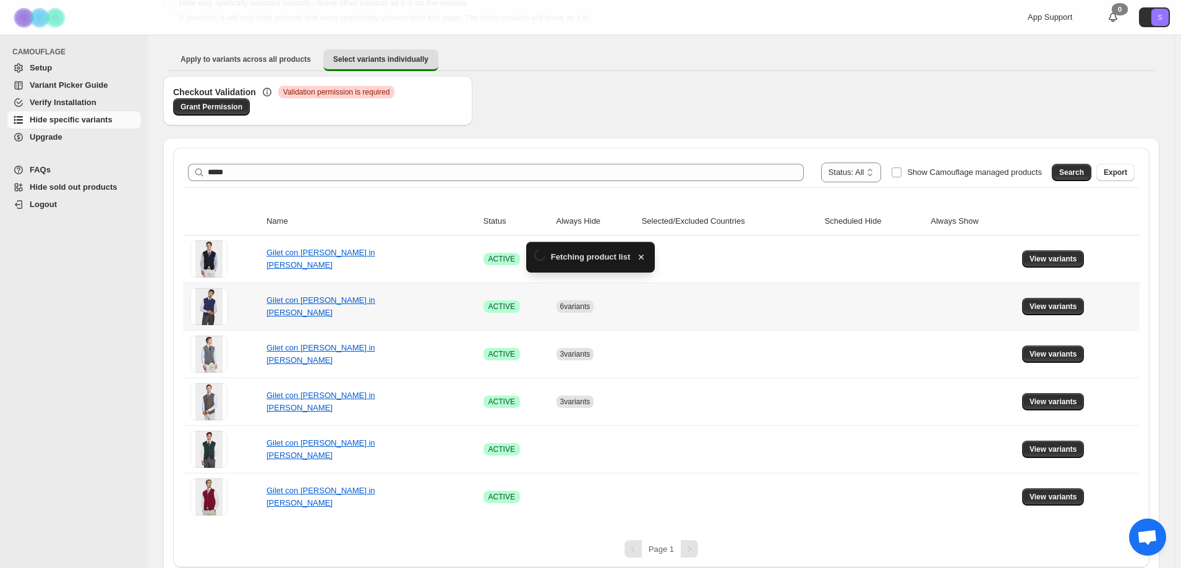
scroll to position [96, 0]
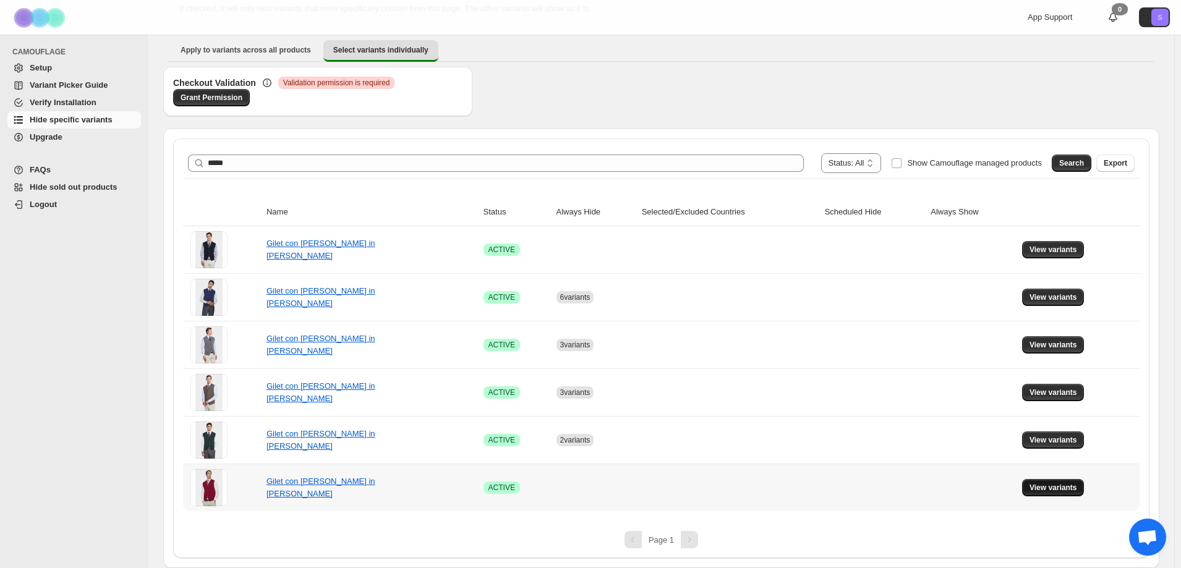
click at [1065, 496] on button "View variants" at bounding box center [1053, 487] width 62 height 17
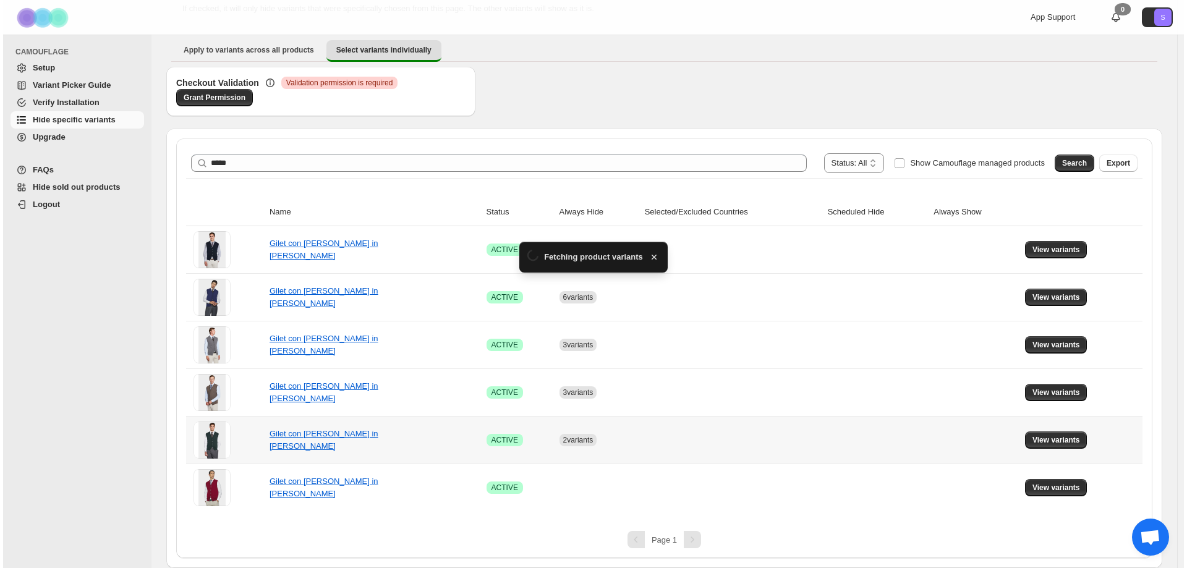
scroll to position [0, 0]
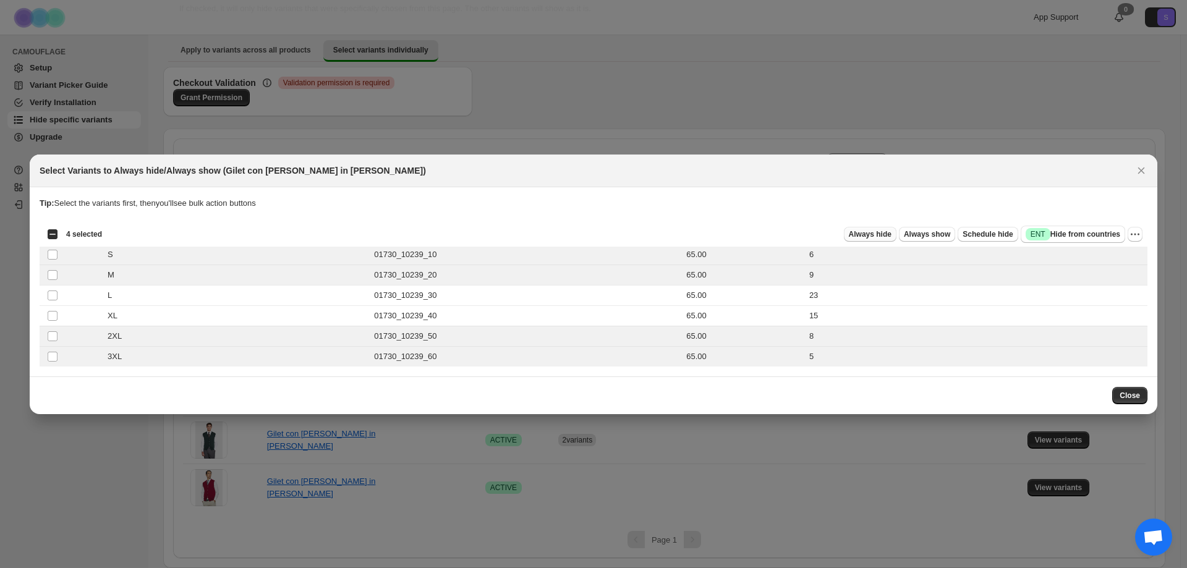
click at [875, 234] on span "Always hide" at bounding box center [870, 234] width 43 height 10
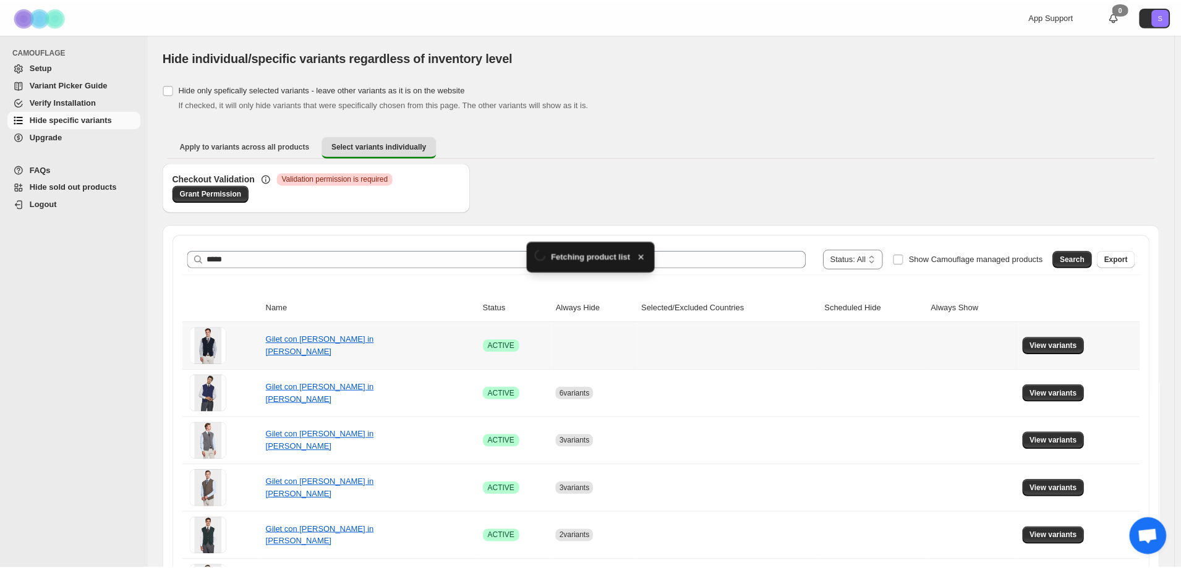
scroll to position [96, 0]
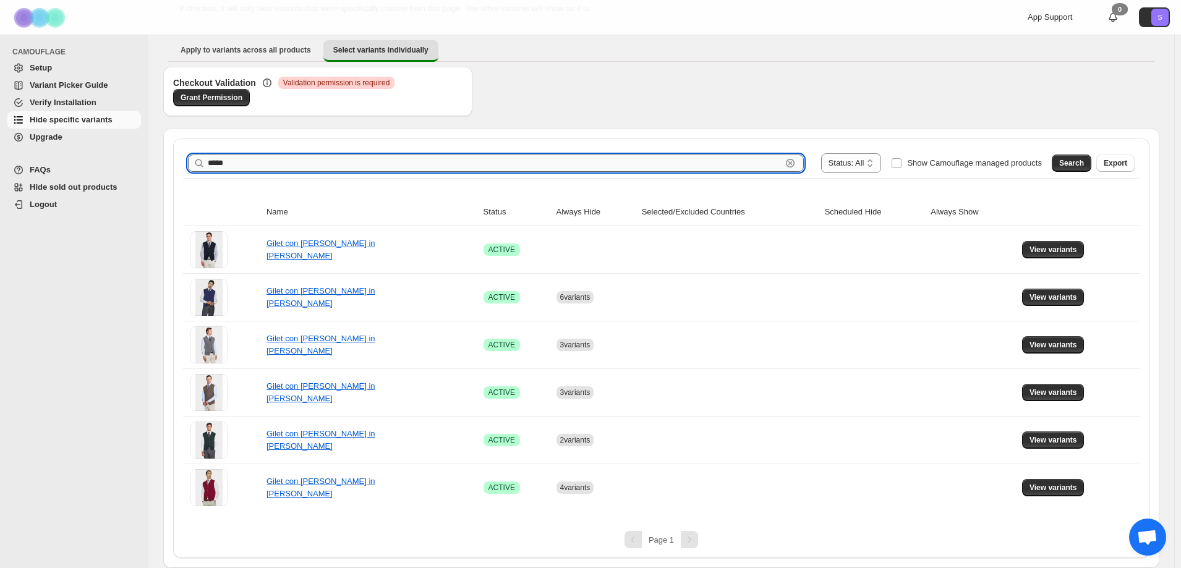
click at [260, 164] on input "*****" at bounding box center [495, 163] width 574 height 17
type input "*****"
click at [1083, 158] on button "Search" at bounding box center [1071, 163] width 40 height 17
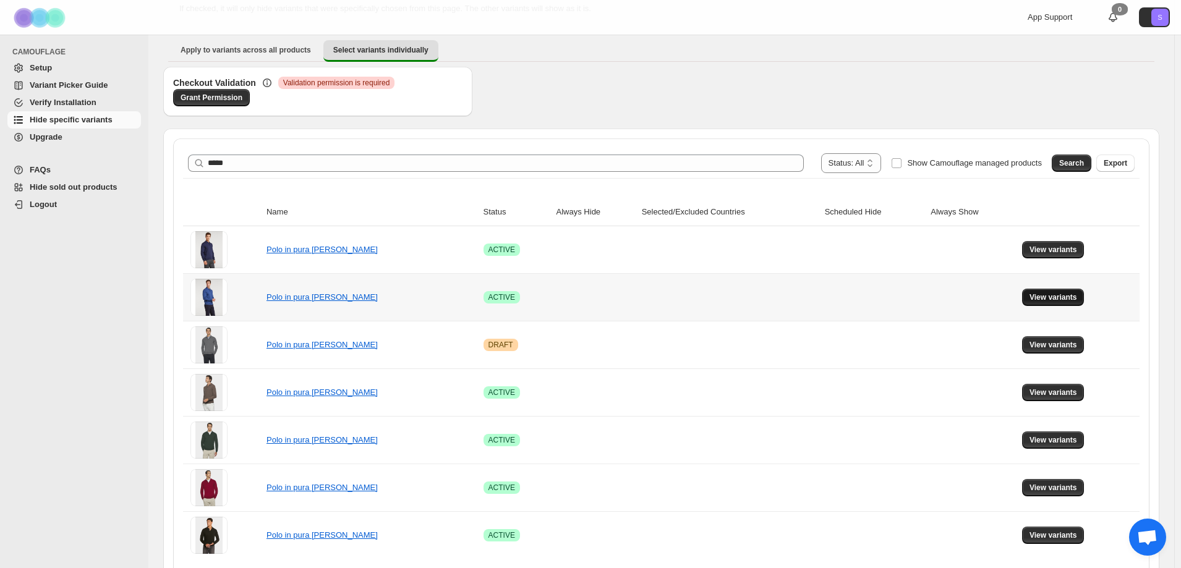
click at [1058, 300] on span "View variants" at bounding box center [1053, 297] width 48 height 10
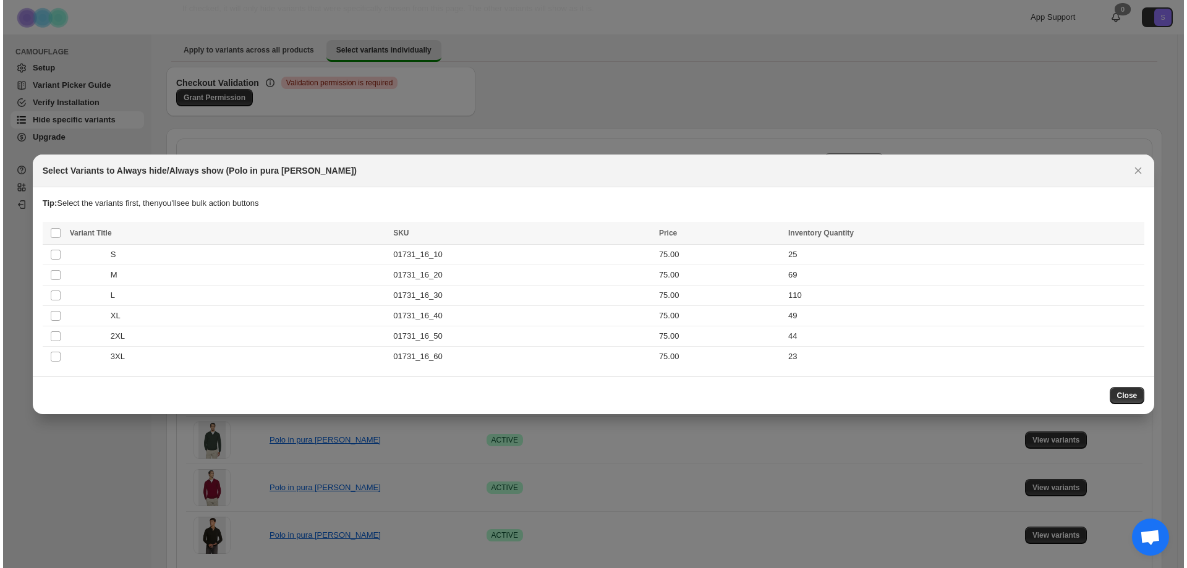
scroll to position [0, 0]
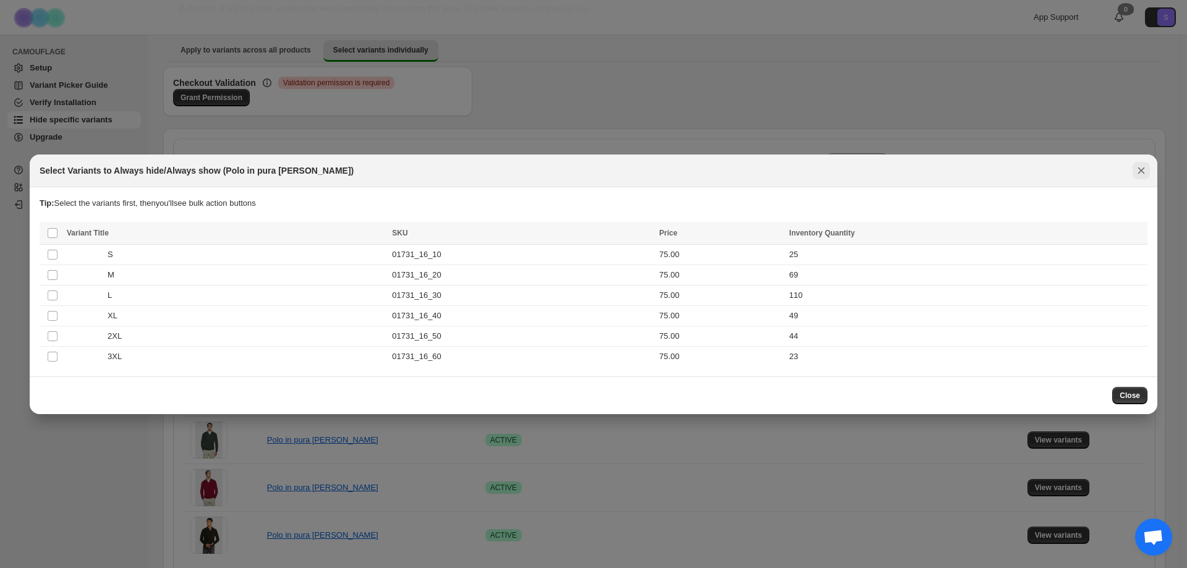
click at [1137, 172] on icon "Close" at bounding box center [1141, 170] width 12 height 12
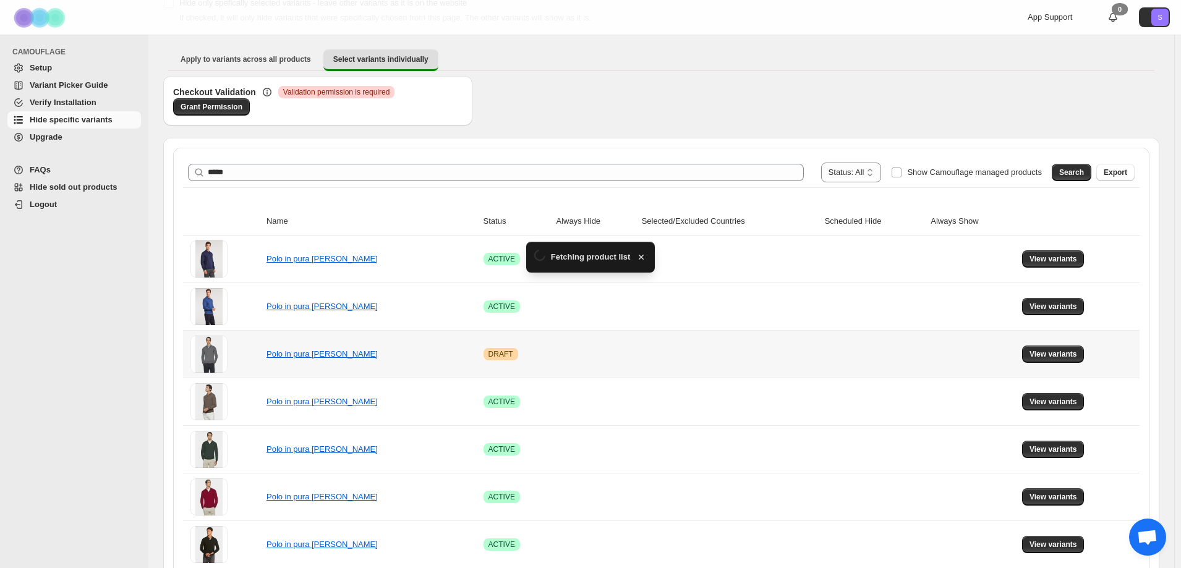
scroll to position [96, 0]
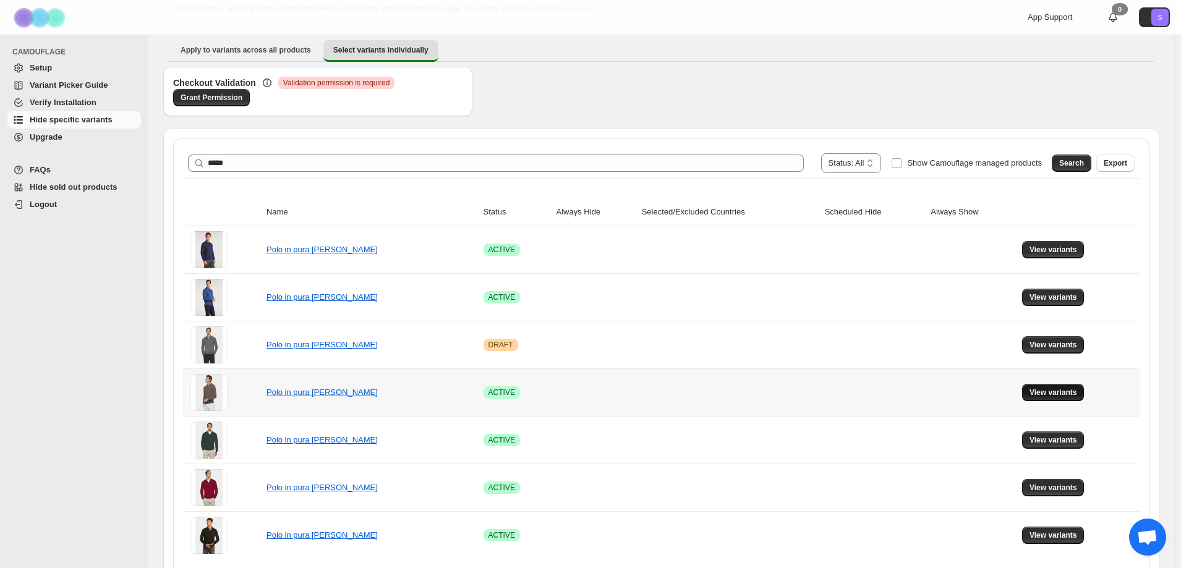
click at [1038, 394] on span "View variants" at bounding box center [1053, 393] width 48 height 10
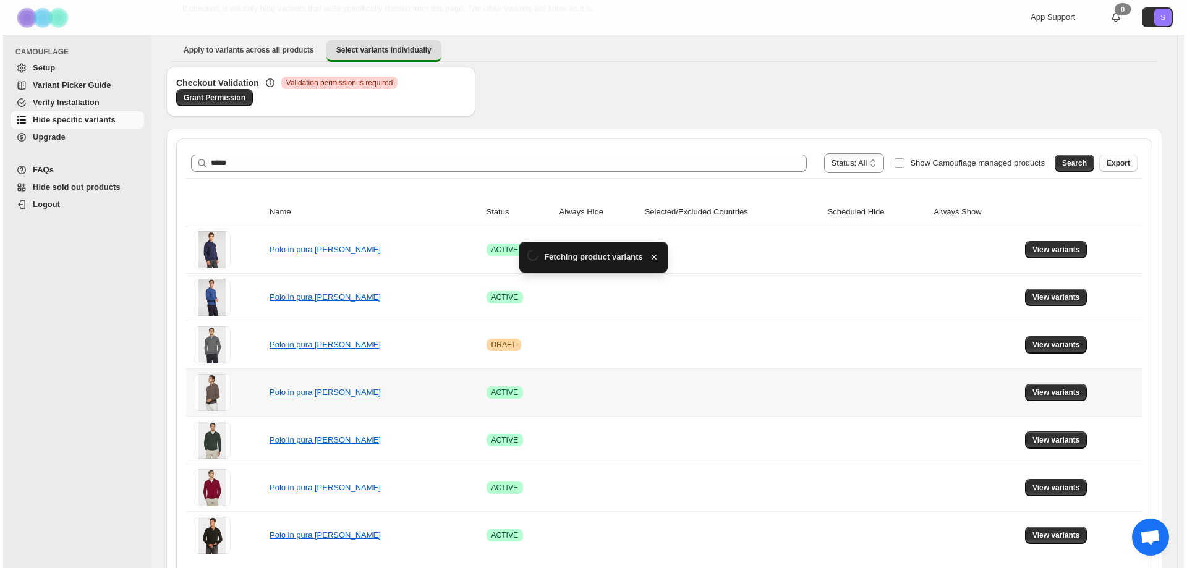
scroll to position [0, 0]
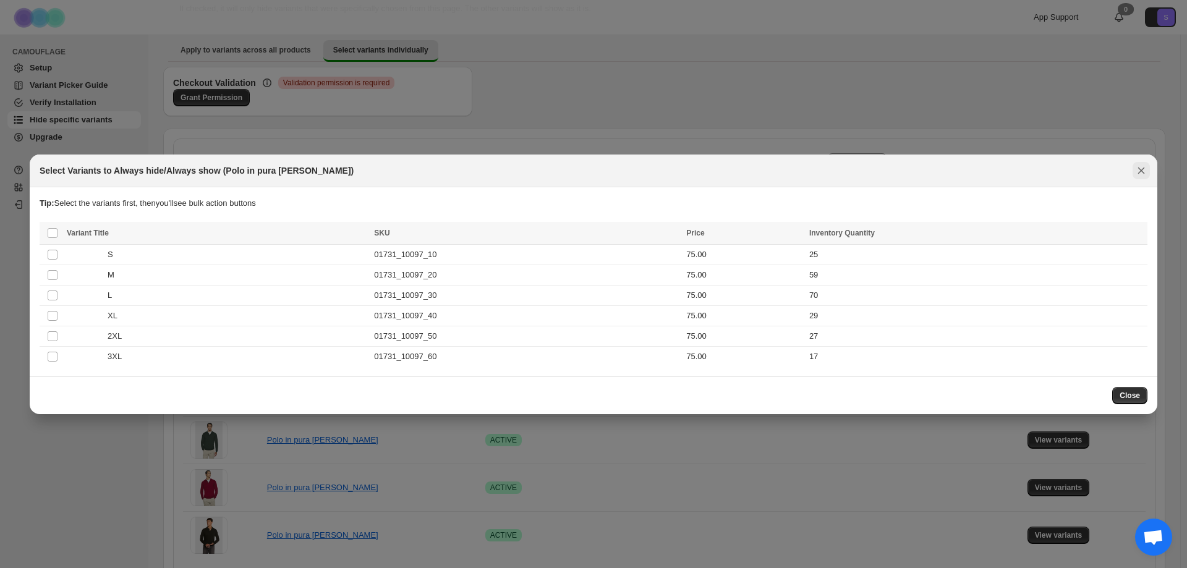
click at [1143, 172] on icon "Close" at bounding box center [1141, 170] width 7 height 7
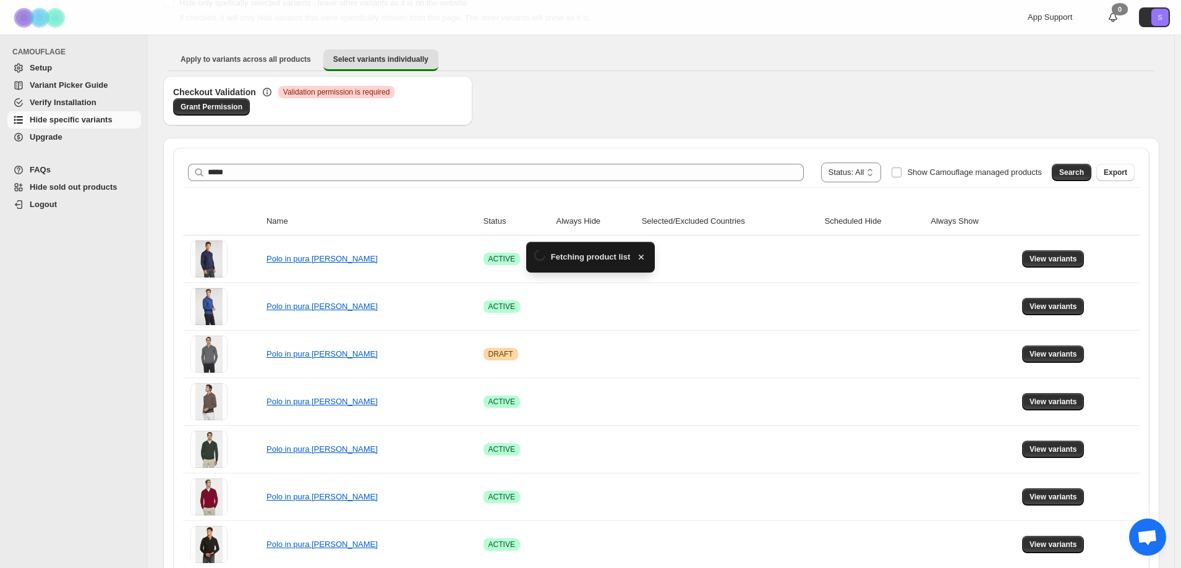
scroll to position [96, 0]
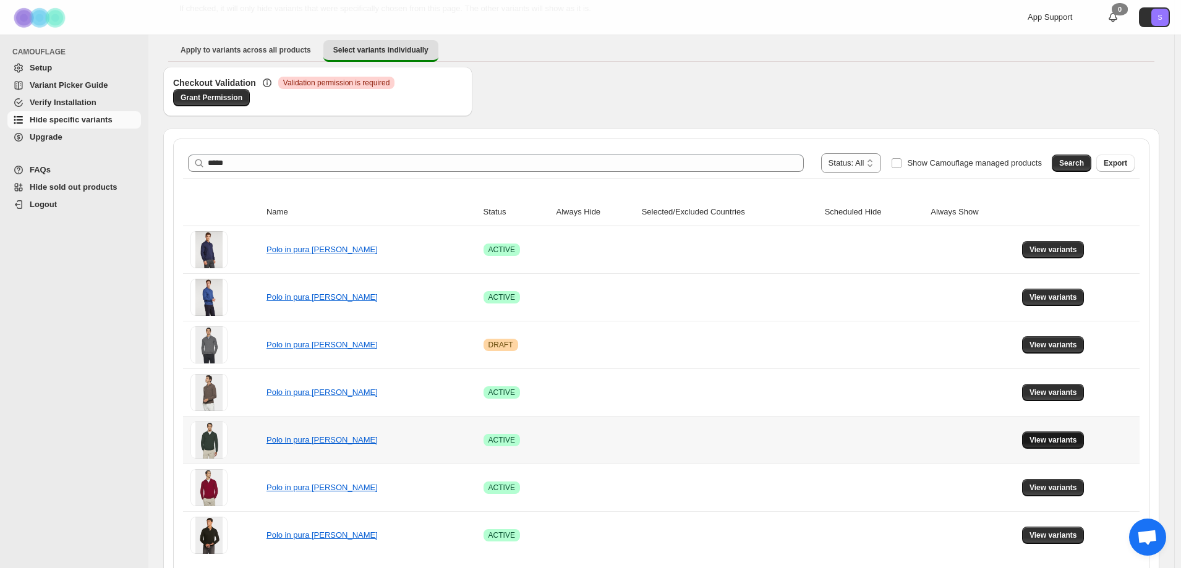
click at [1053, 439] on span "View variants" at bounding box center [1053, 440] width 48 height 10
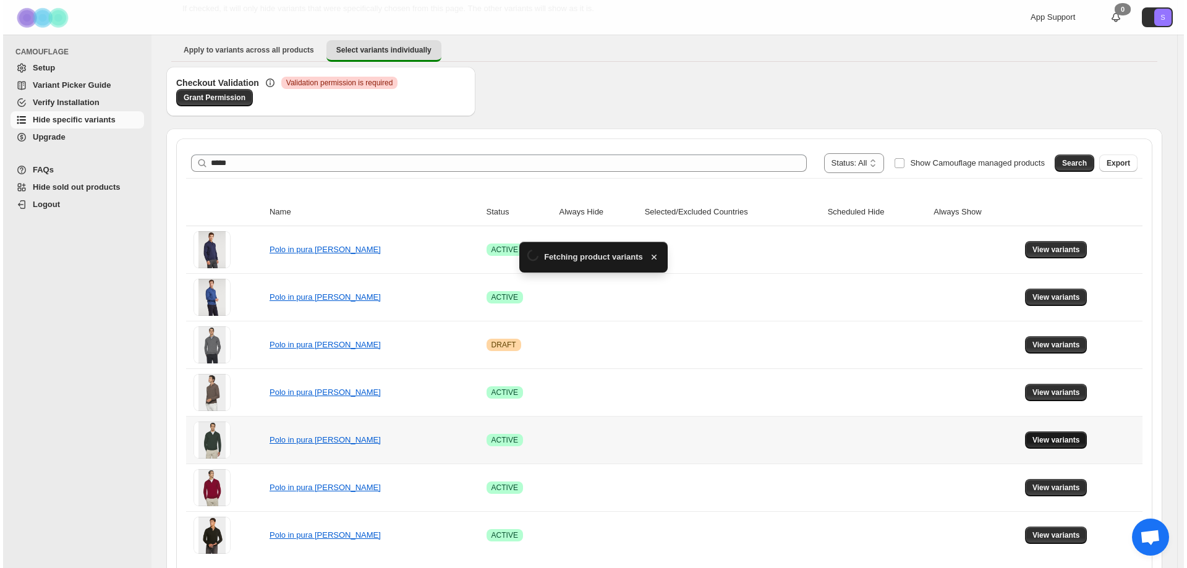
scroll to position [0, 0]
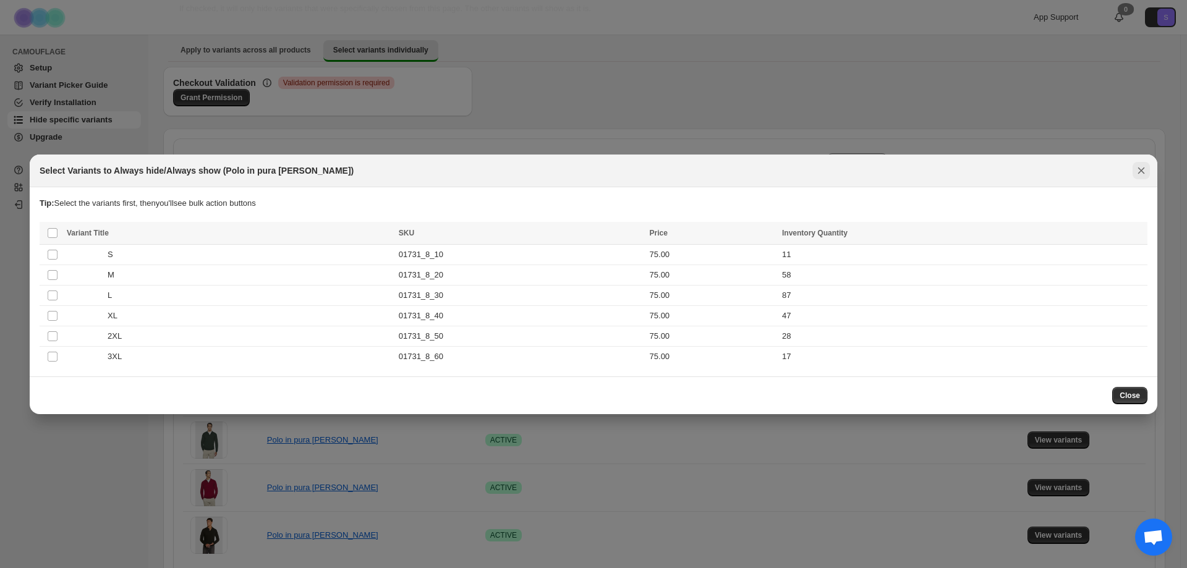
click at [1134, 168] on button "Close" at bounding box center [1140, 170] width 17 height 17
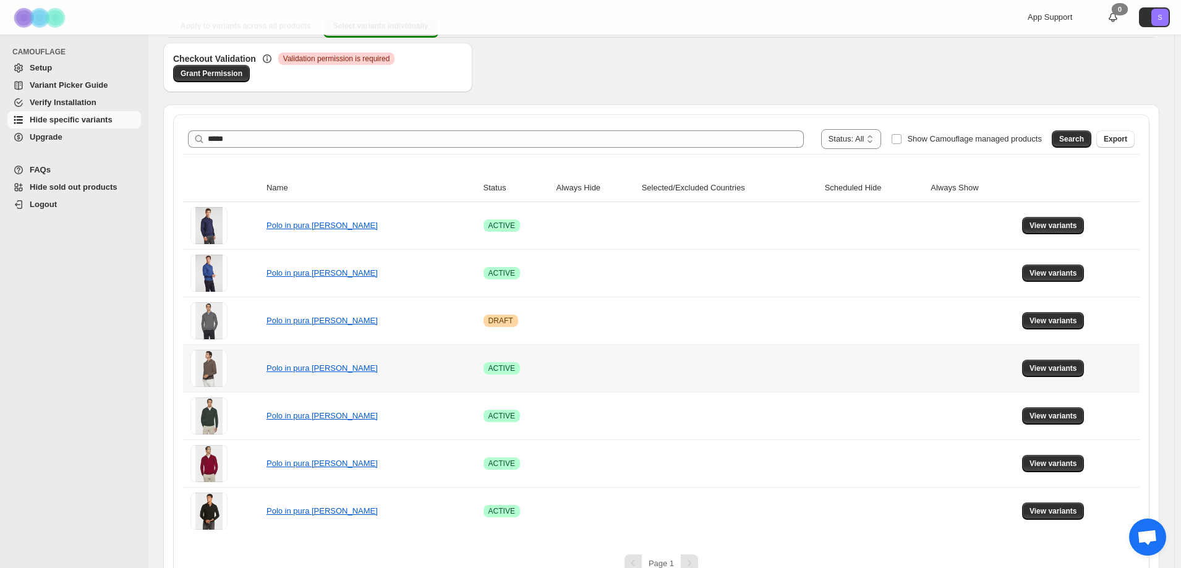
scroll to position [144, 0]
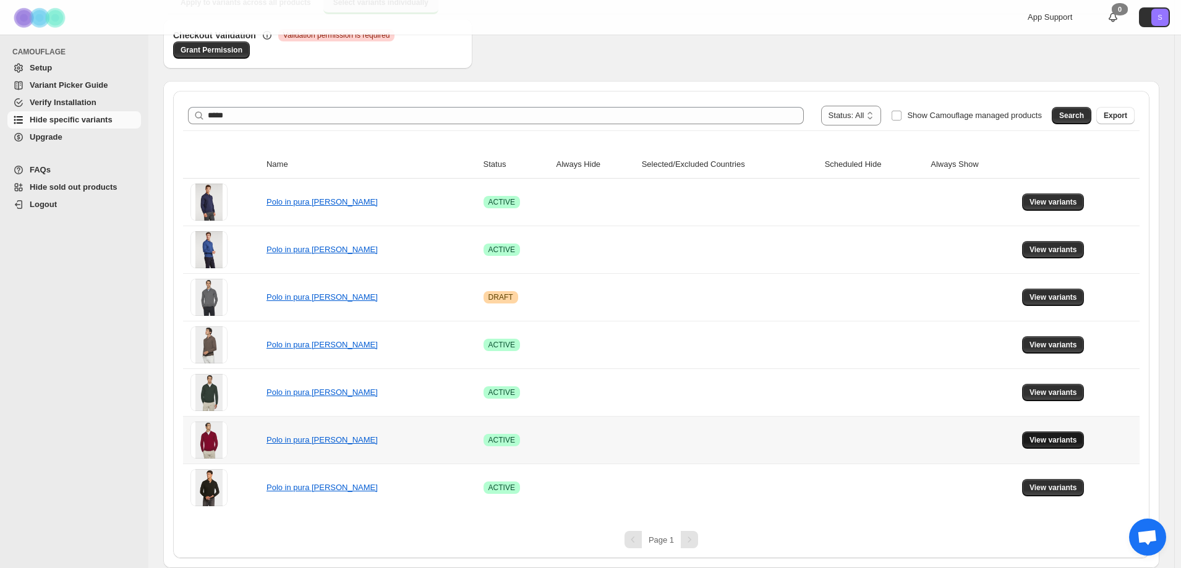
click at [1051, 437] on span "View variants" at bounding box center [1053, 440] width 48 height 10
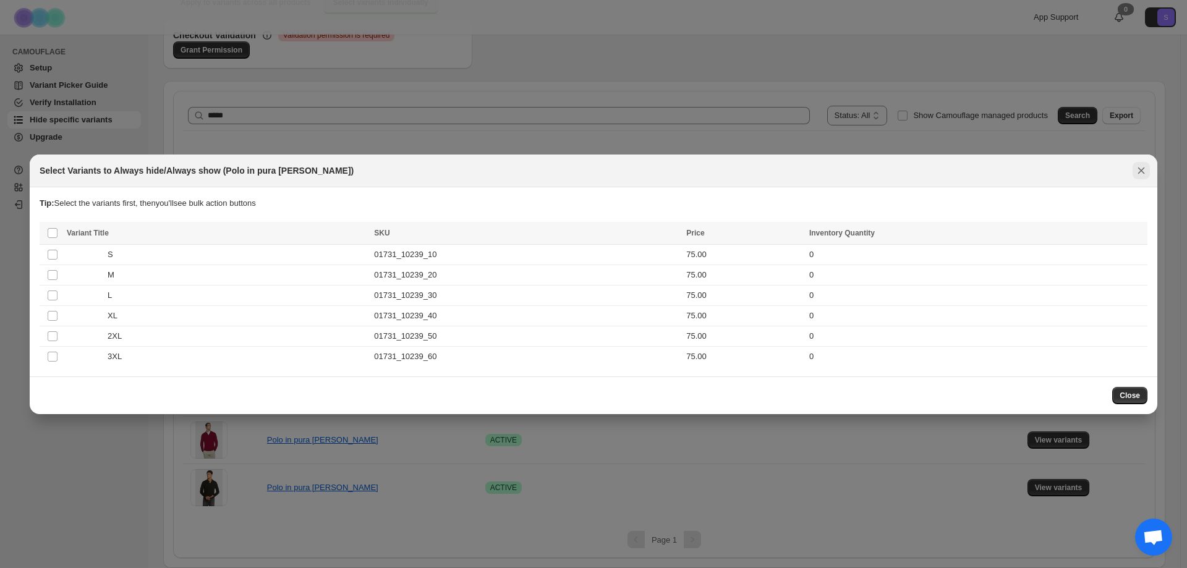
click at [1138, 171] on icon "Close" at bounding box center [1141, 170] width 12 height 12
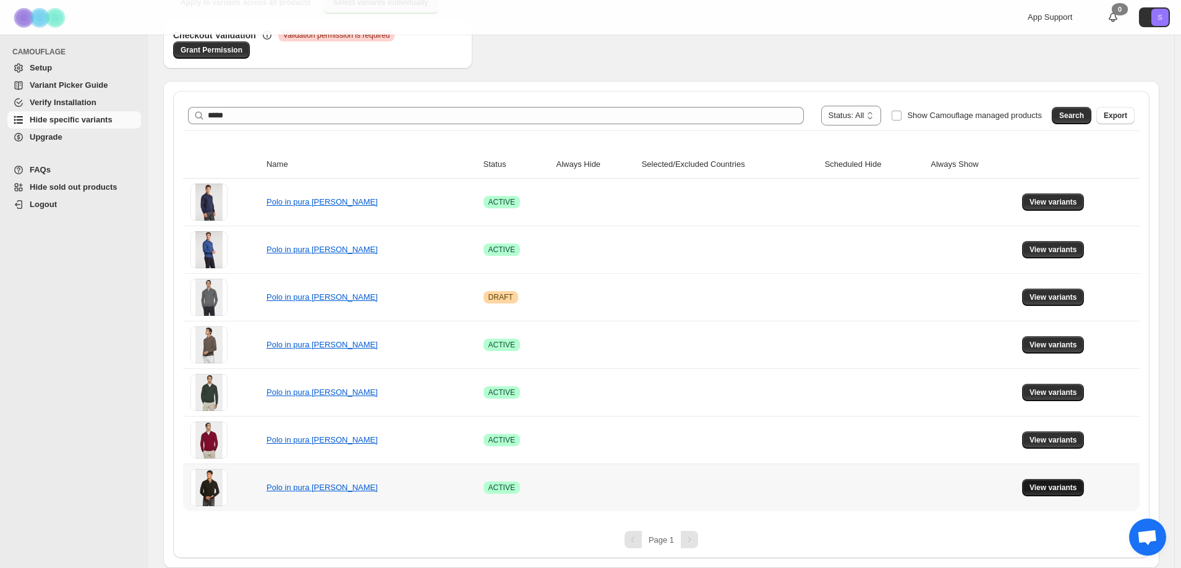
click at [1061, 494] on button "View variants" at bounding box center [1053, 487] width 62 height 17
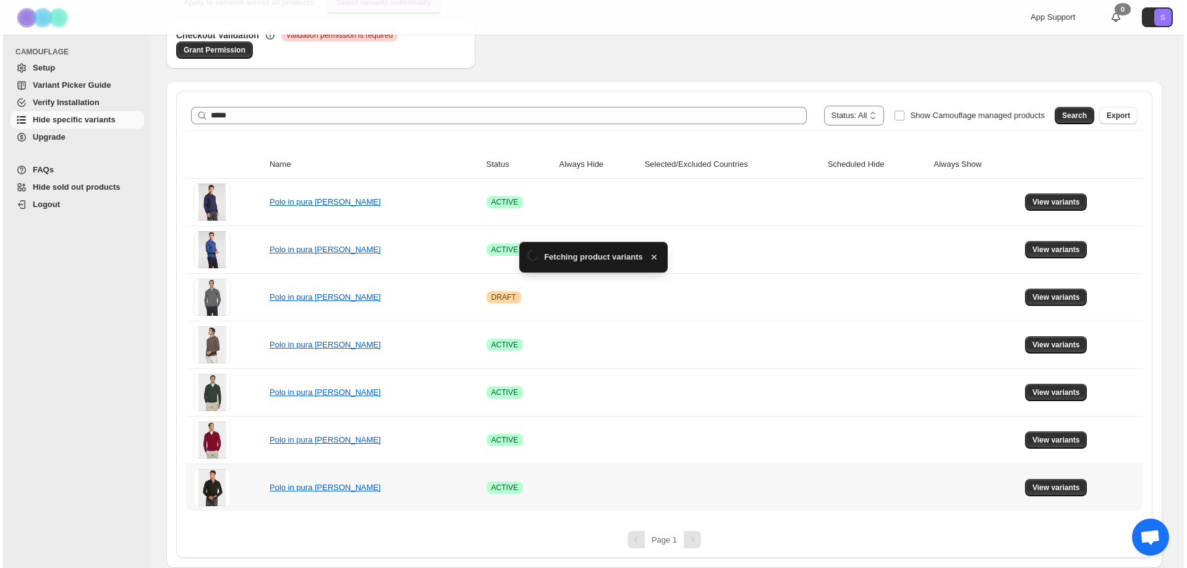
scroll to position [0, 0]
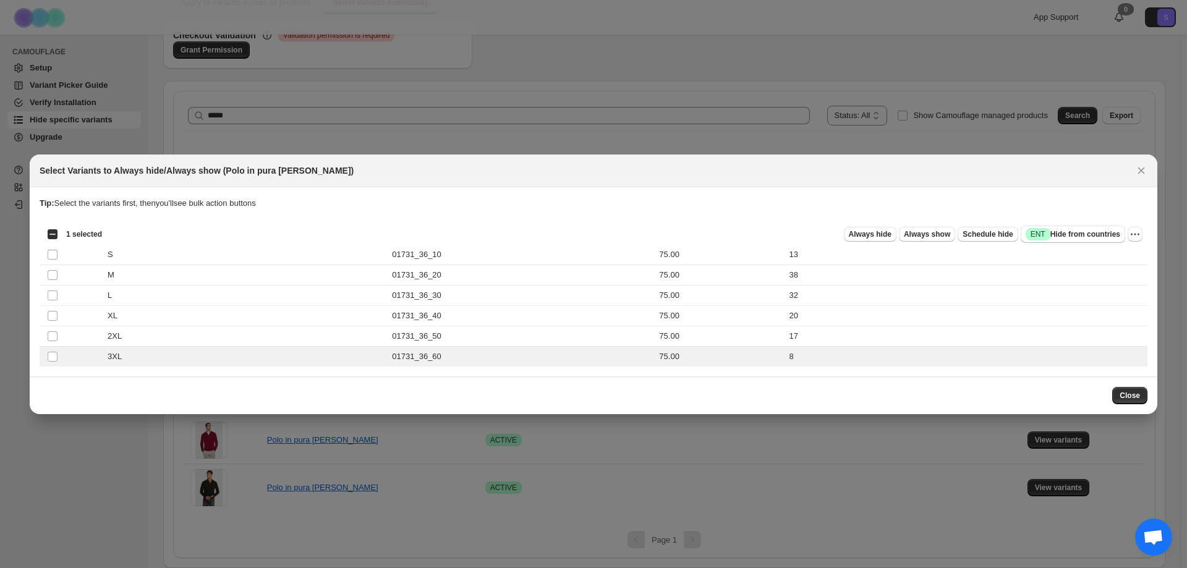
click at [851, 240] on div "Always hide Always show Schedule hide Success ENT Hide from countries" at bounding box center [618, 234] width 1013 height 17
click at [869, 236] on span "Always hide" at bounding box center [870, 234] width 43 height 10
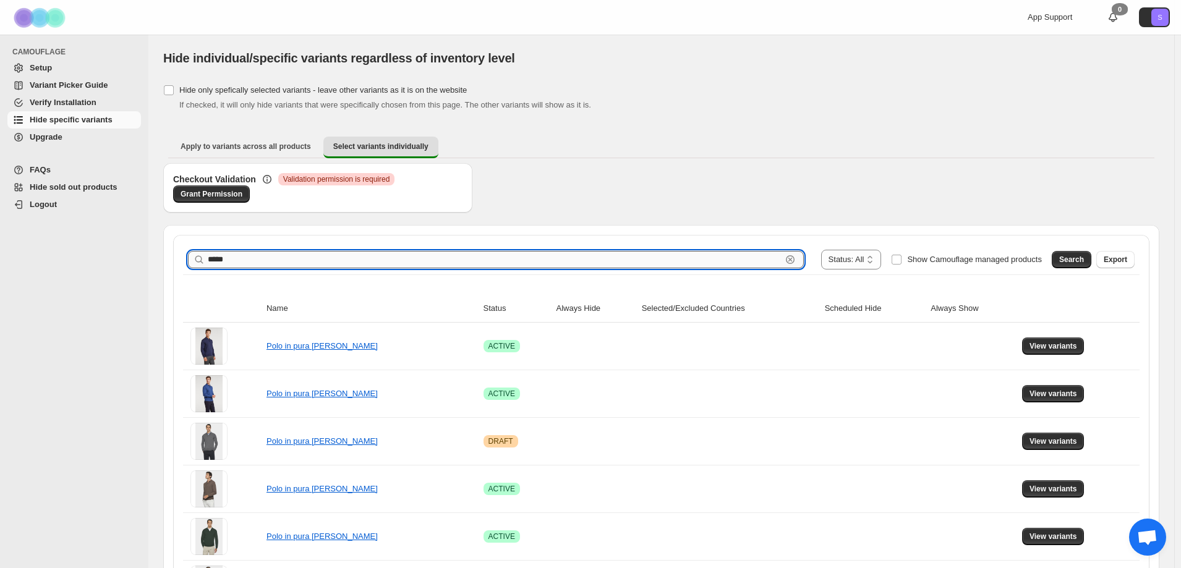
click at [297, 264] on input "*****" at bounding box center [495, 259] width 574 height 17
